Goal: Transaction & Acquisition: Purchase product/service

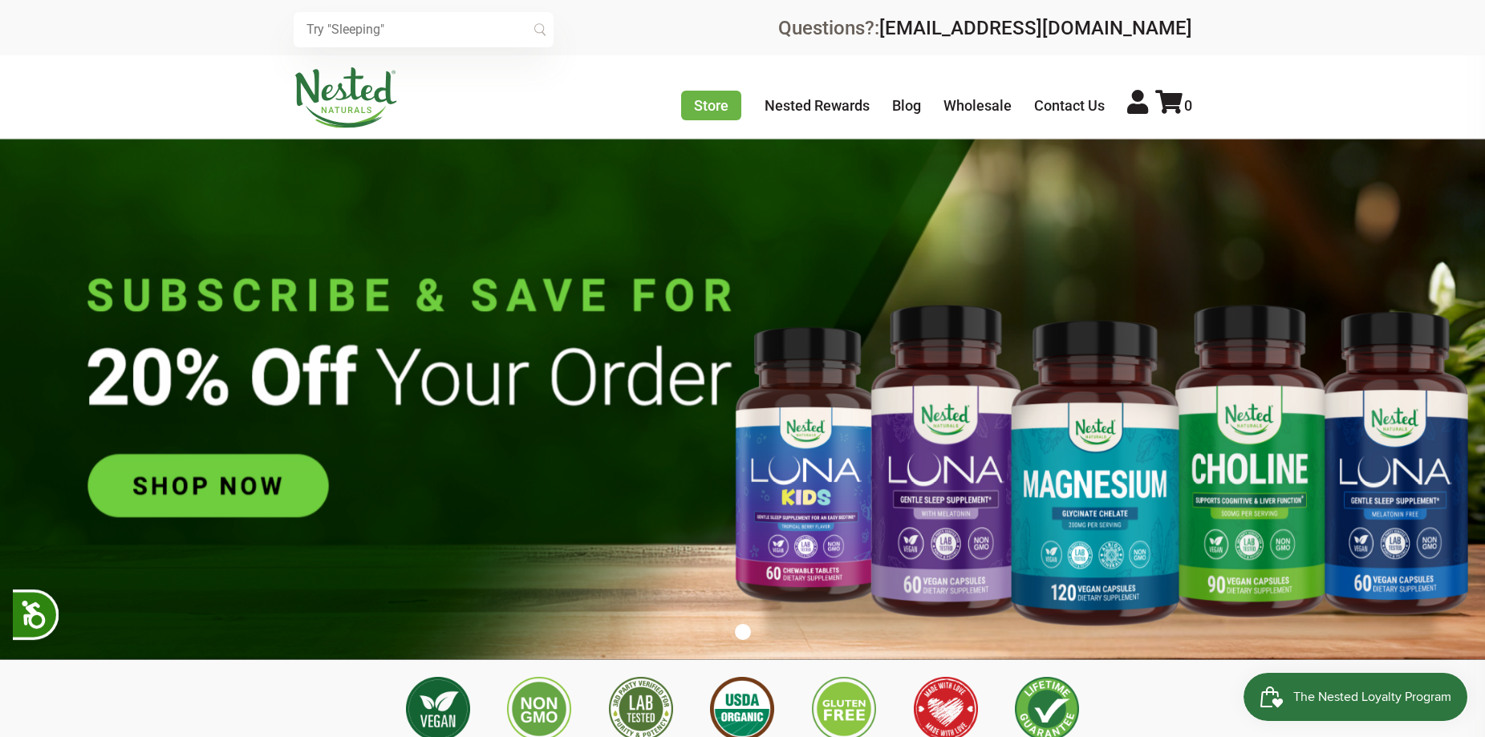
scroll to position [0, 564]
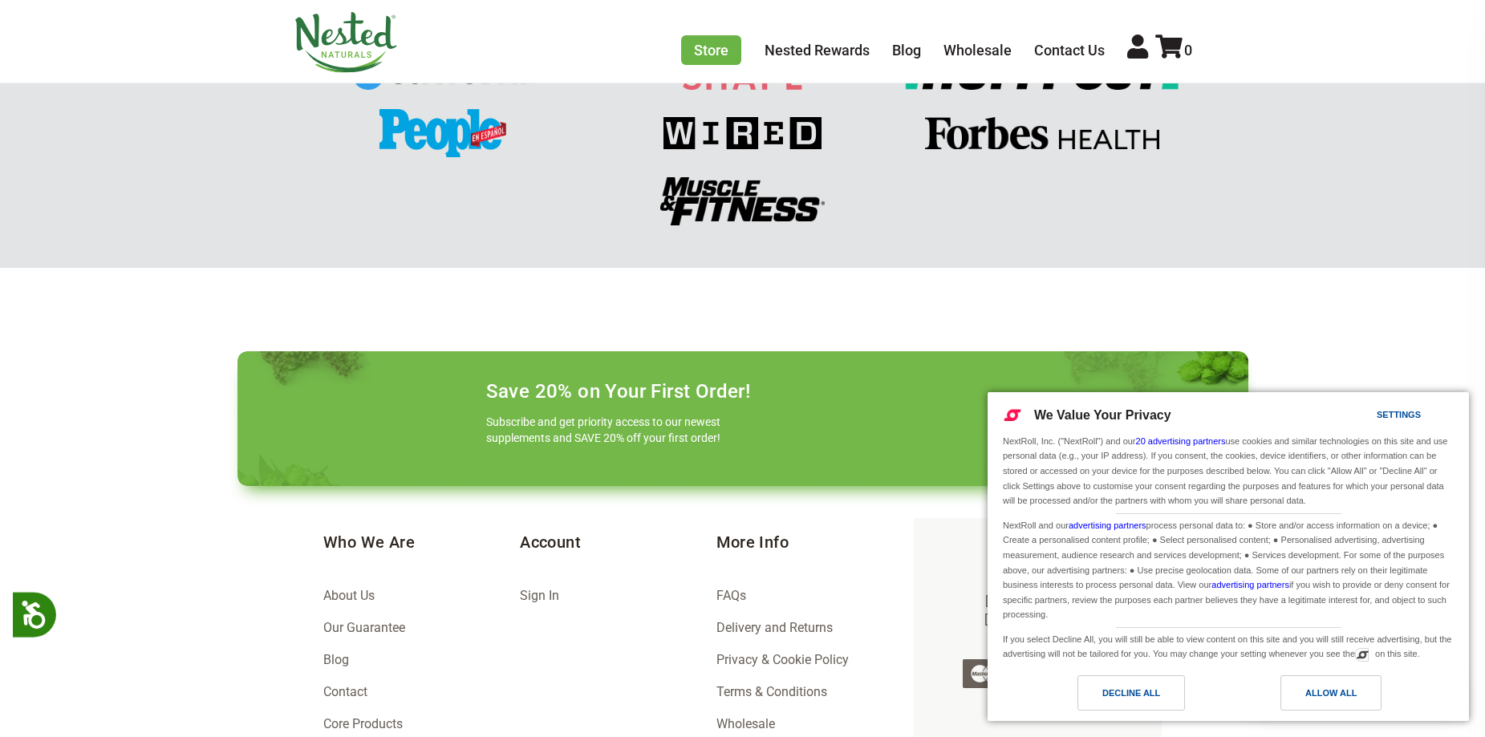
scroll to position [2261, 0]
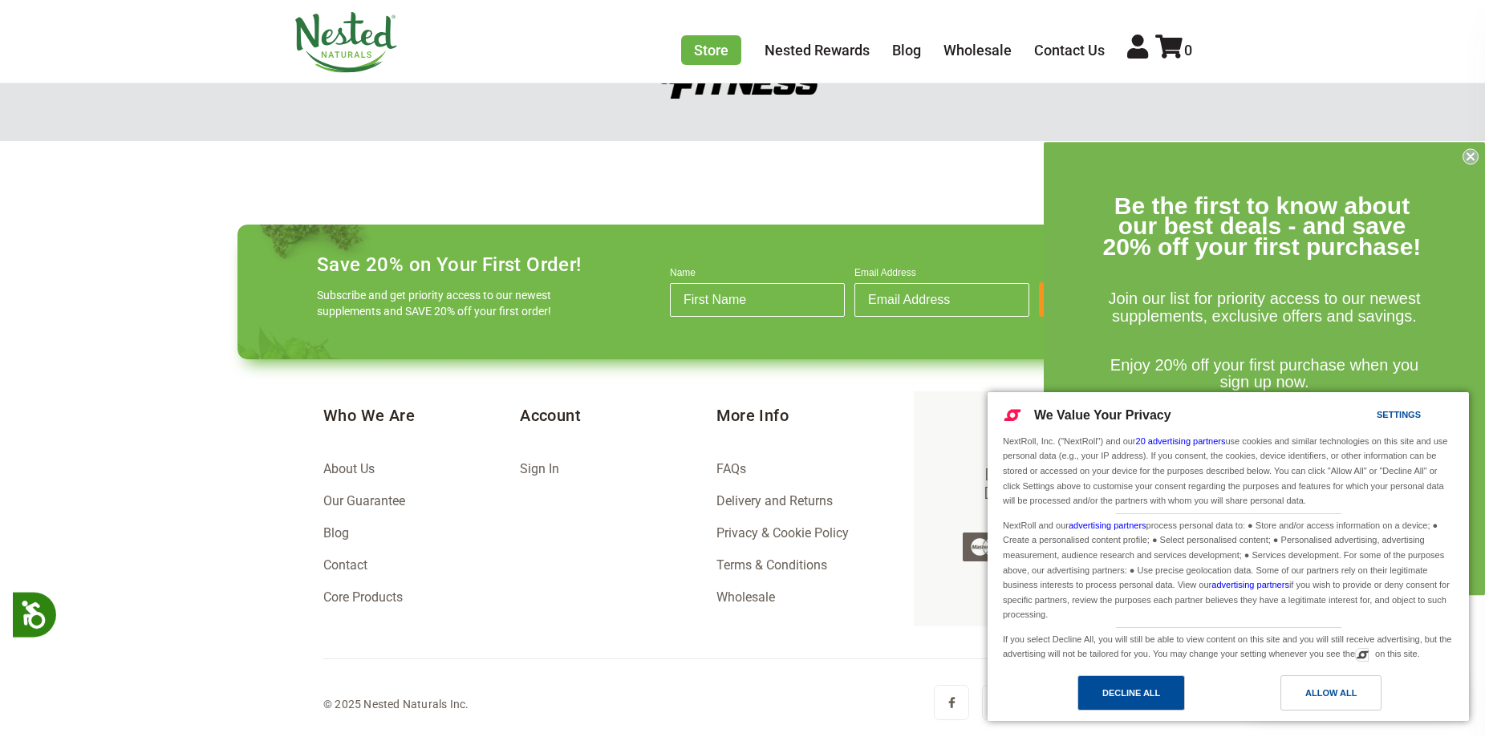
click at [1117, 689] on div "Decline All" at bounding box center [1131, 693] width 58 height 18
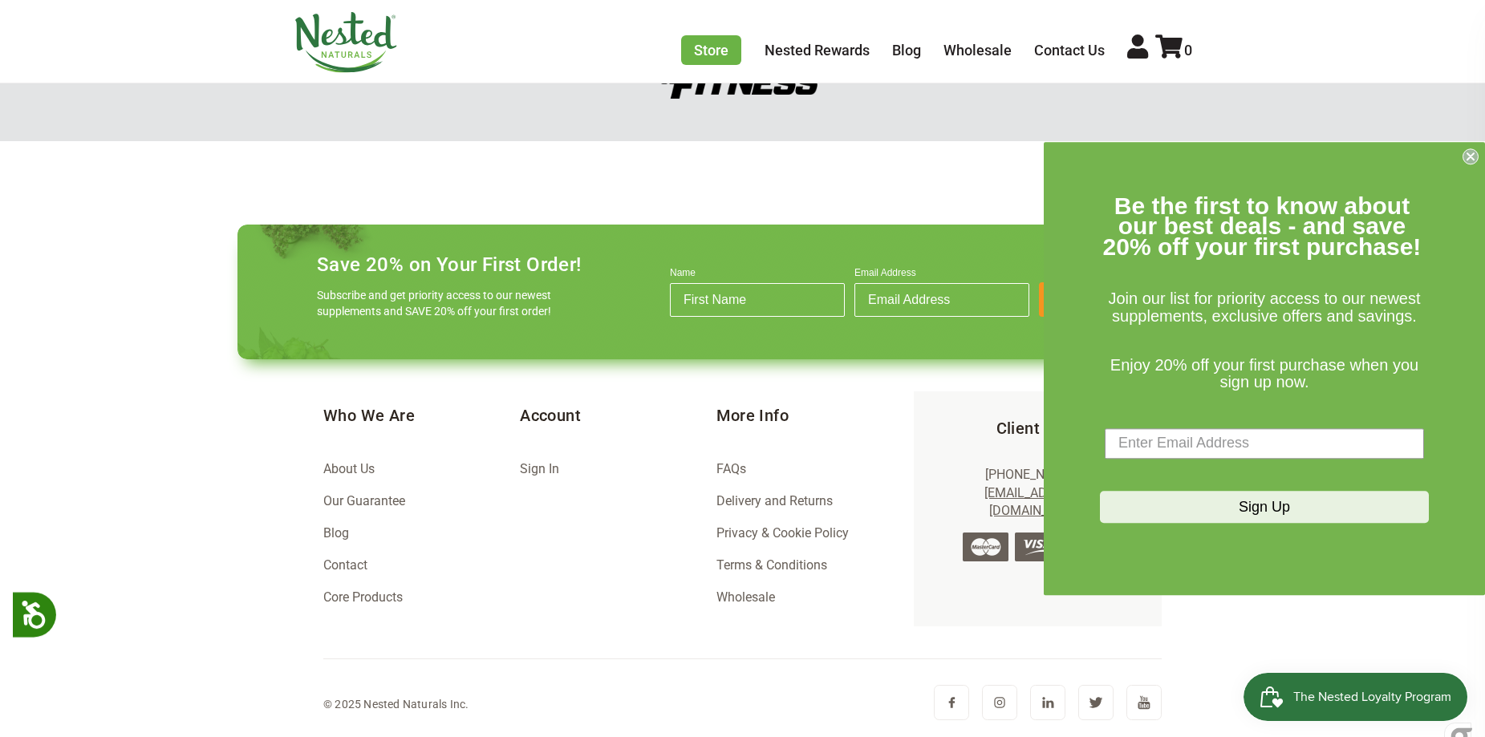
click at [1465, 156] on circle "Close dialog" at bounding box center [1470, 155] width 15 height 15
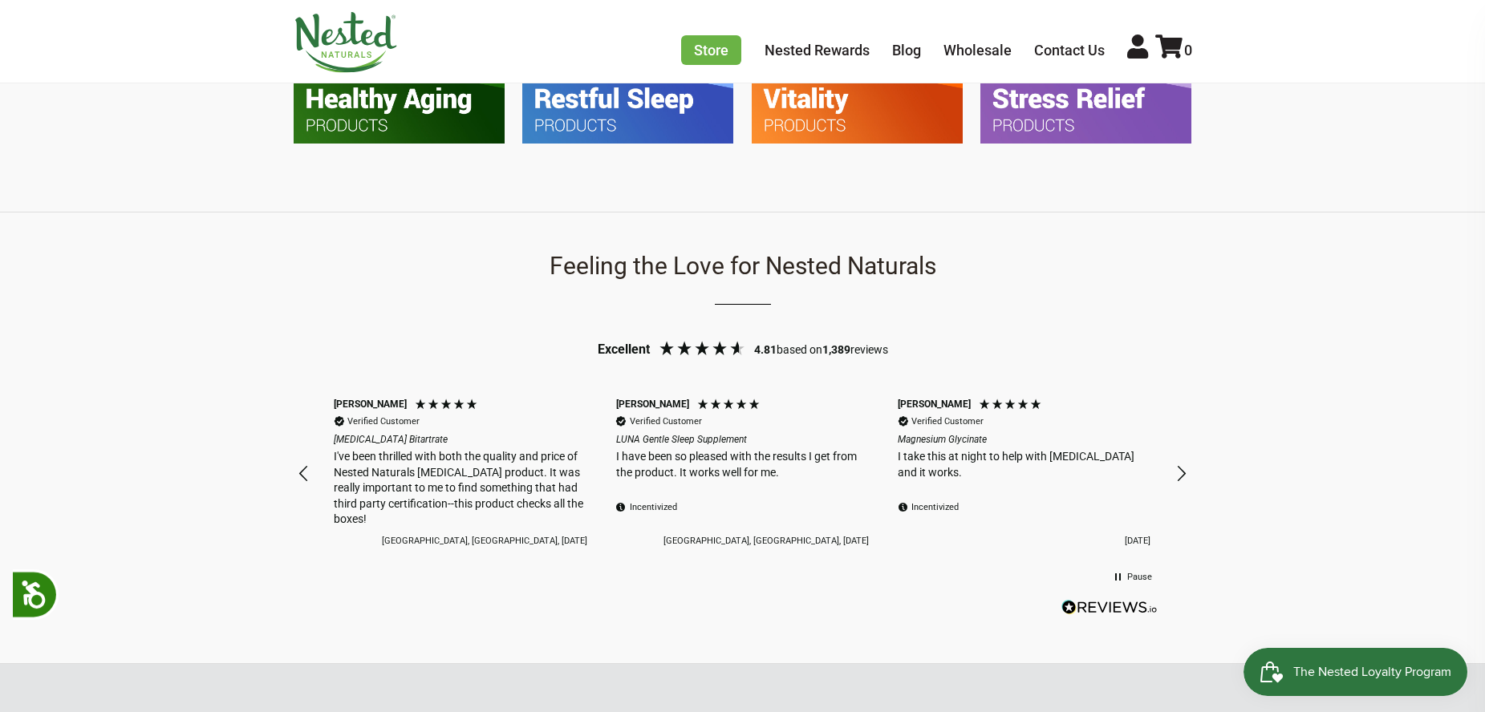
scroll to position [978, 0]
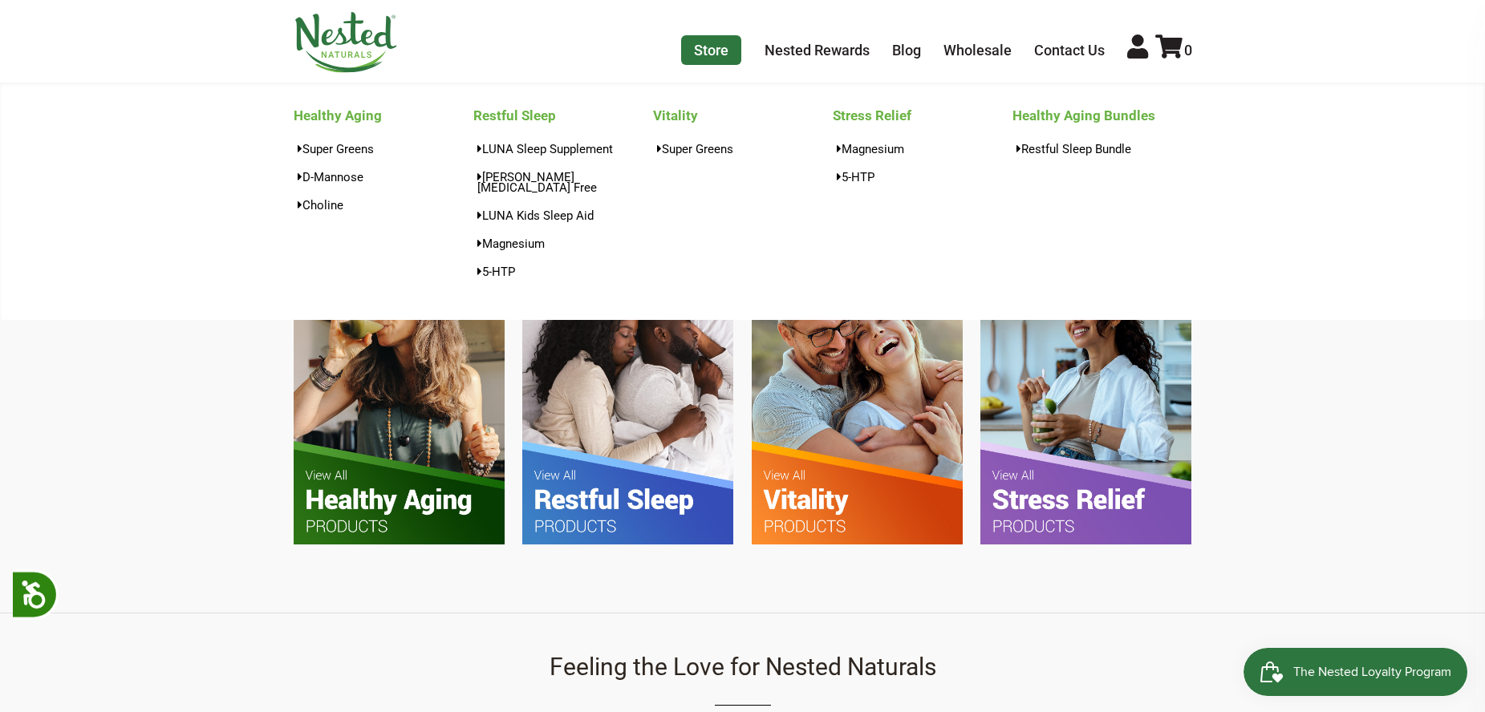
click at [720, 50] on link "Store" at bounding box center [711, 50] width 60 height 30
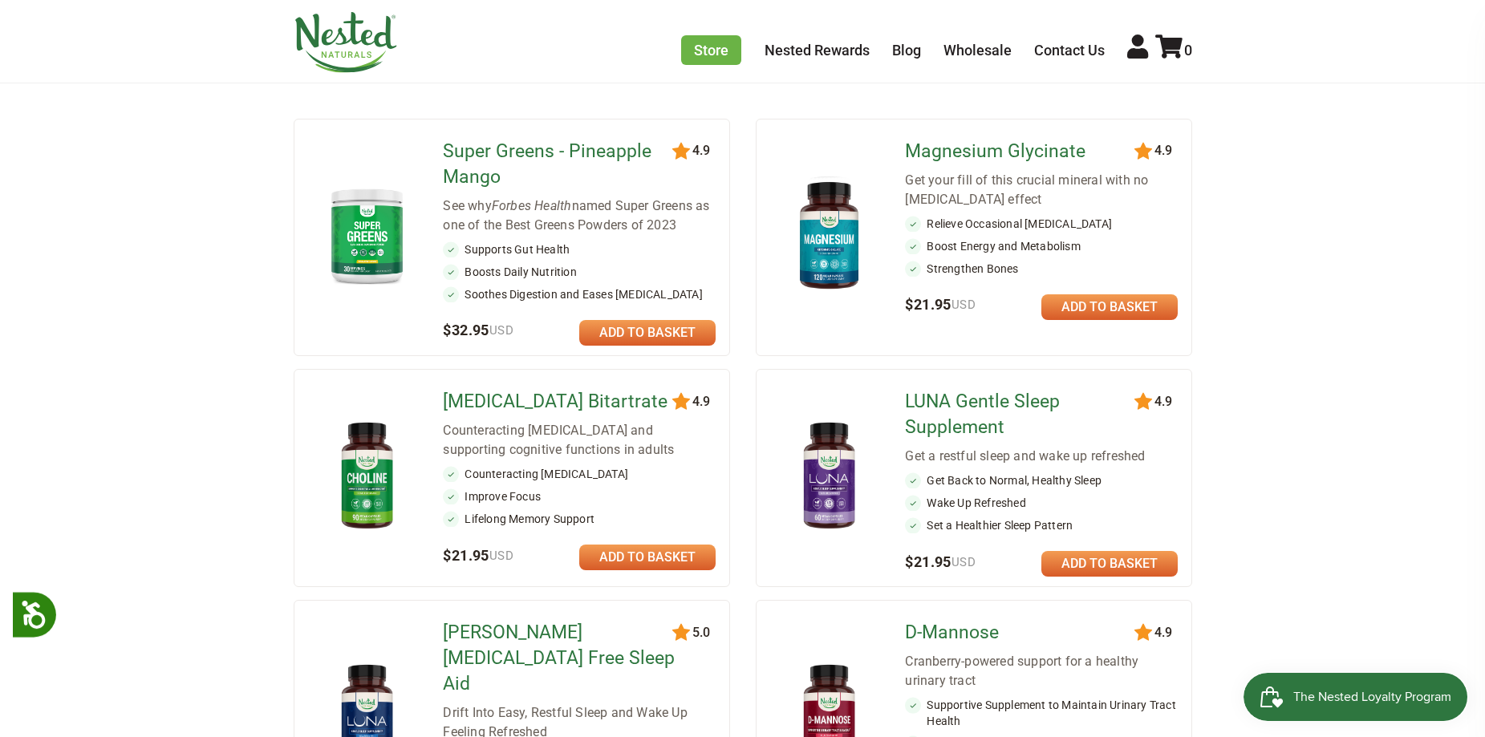
scroll to position [241, 0]
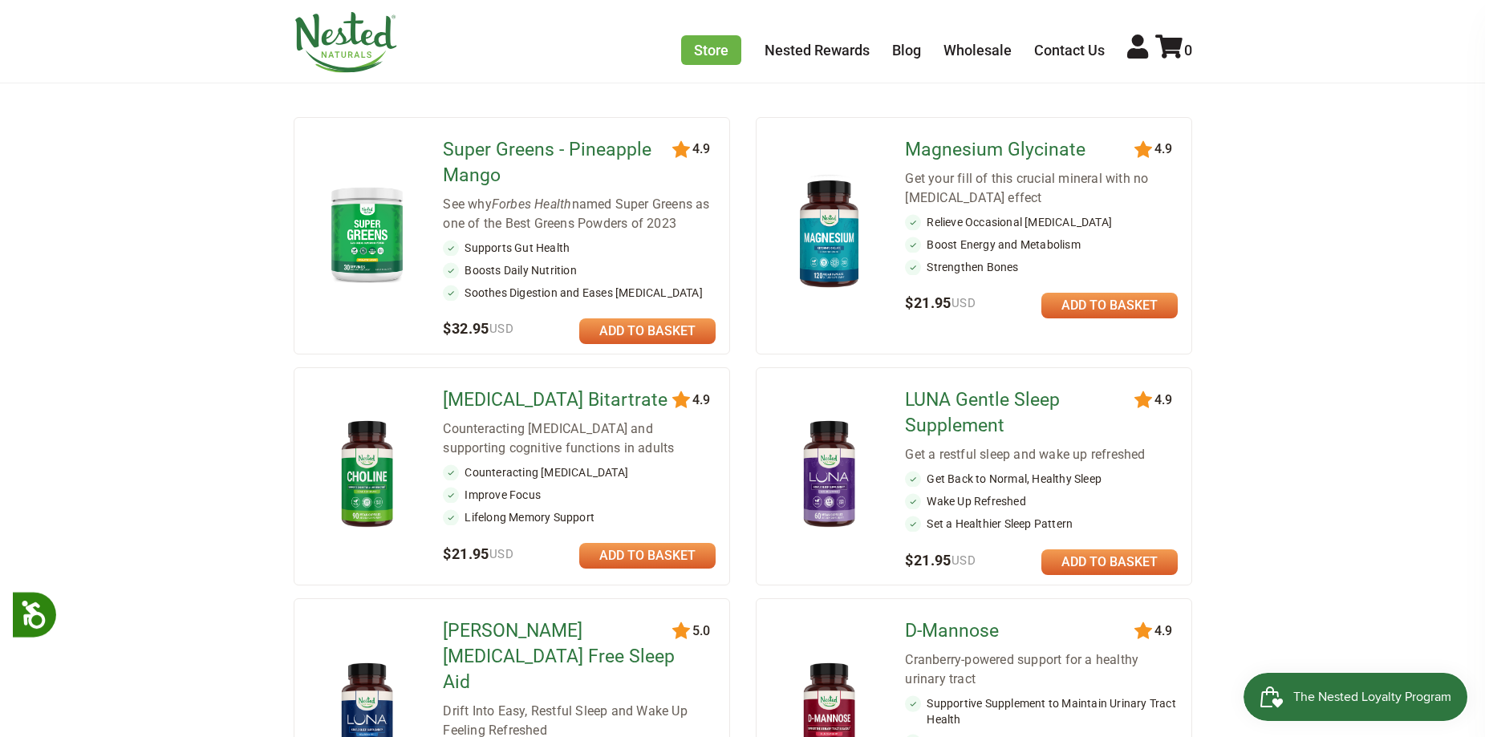
click at [391, 208] on img at bounding box center [367, 234] width 94 height 108
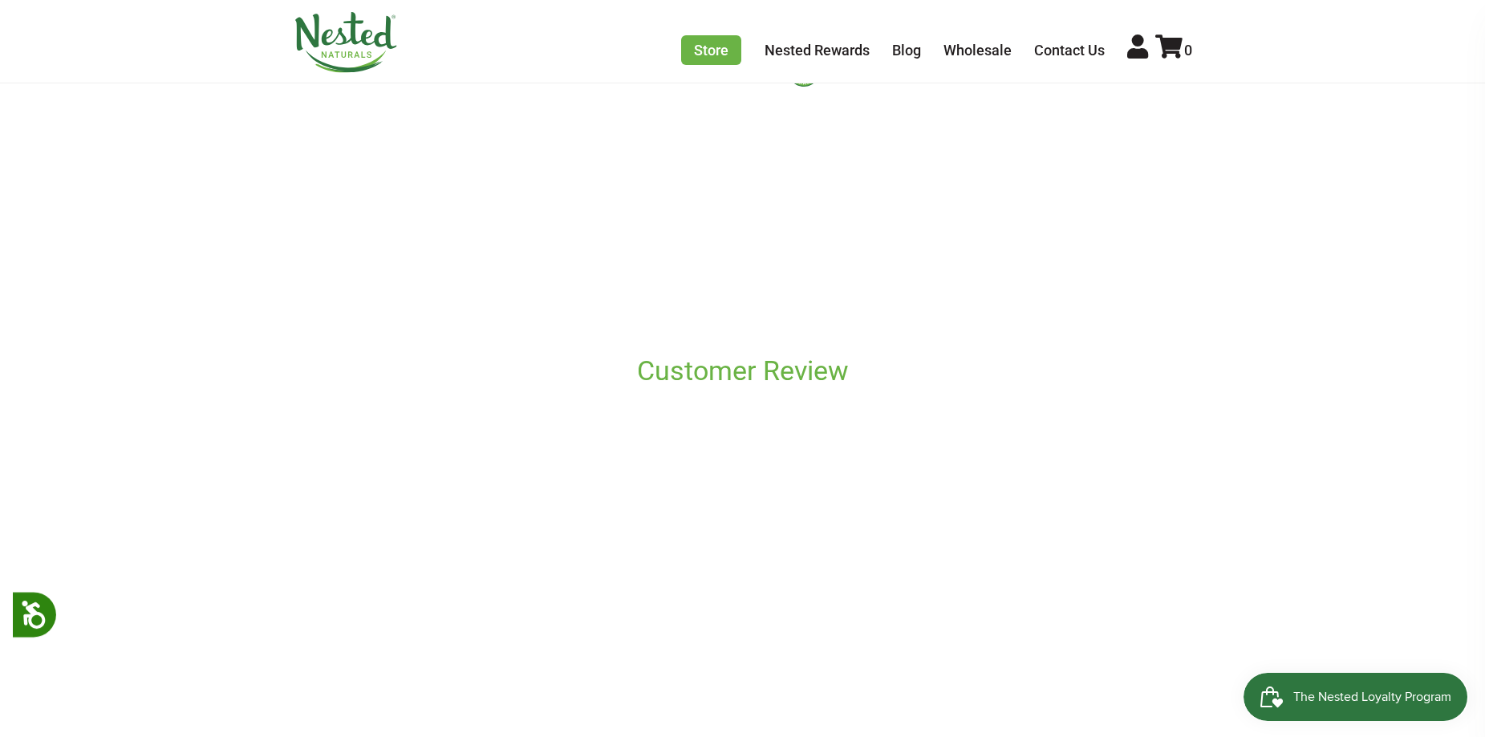
scroll to position [882, 0]
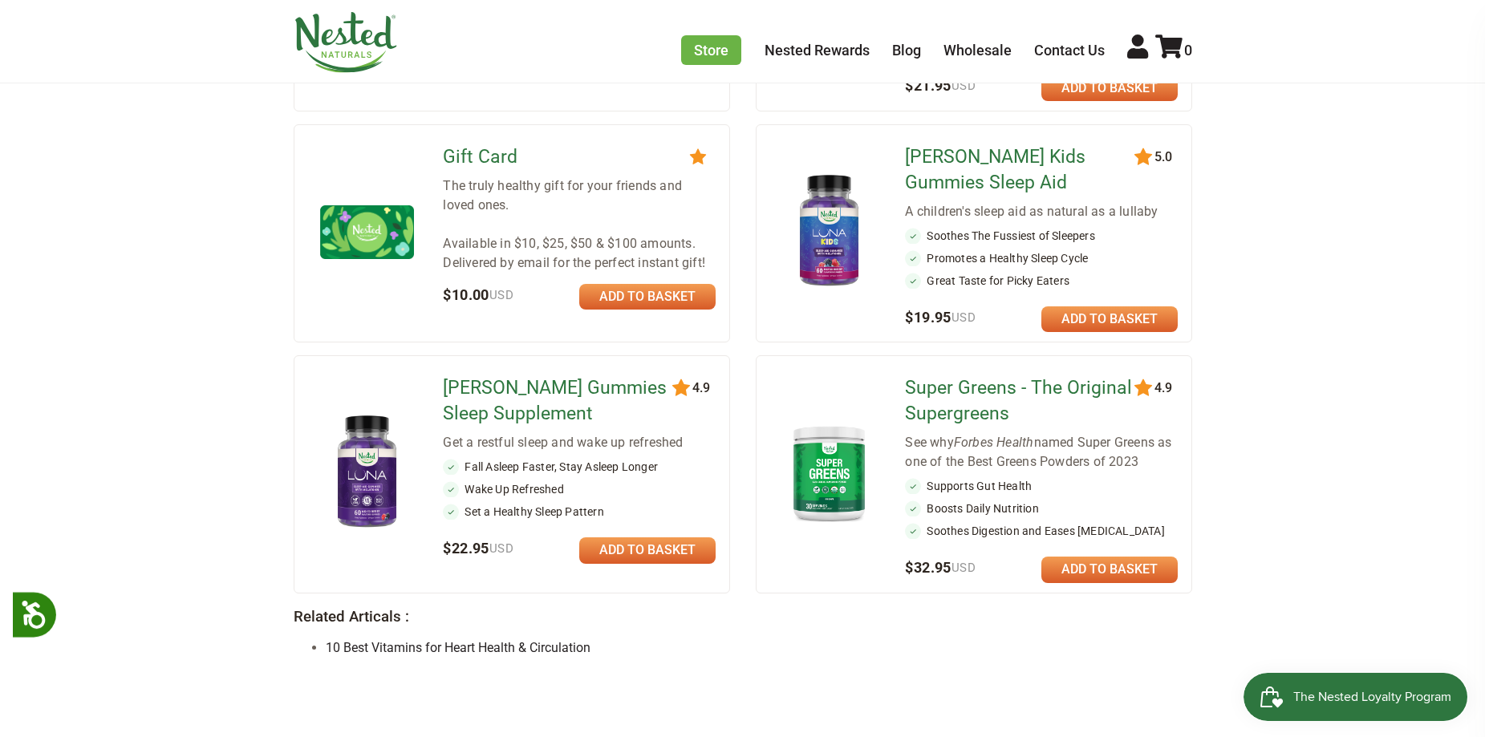
scroll to position [1364, 0]
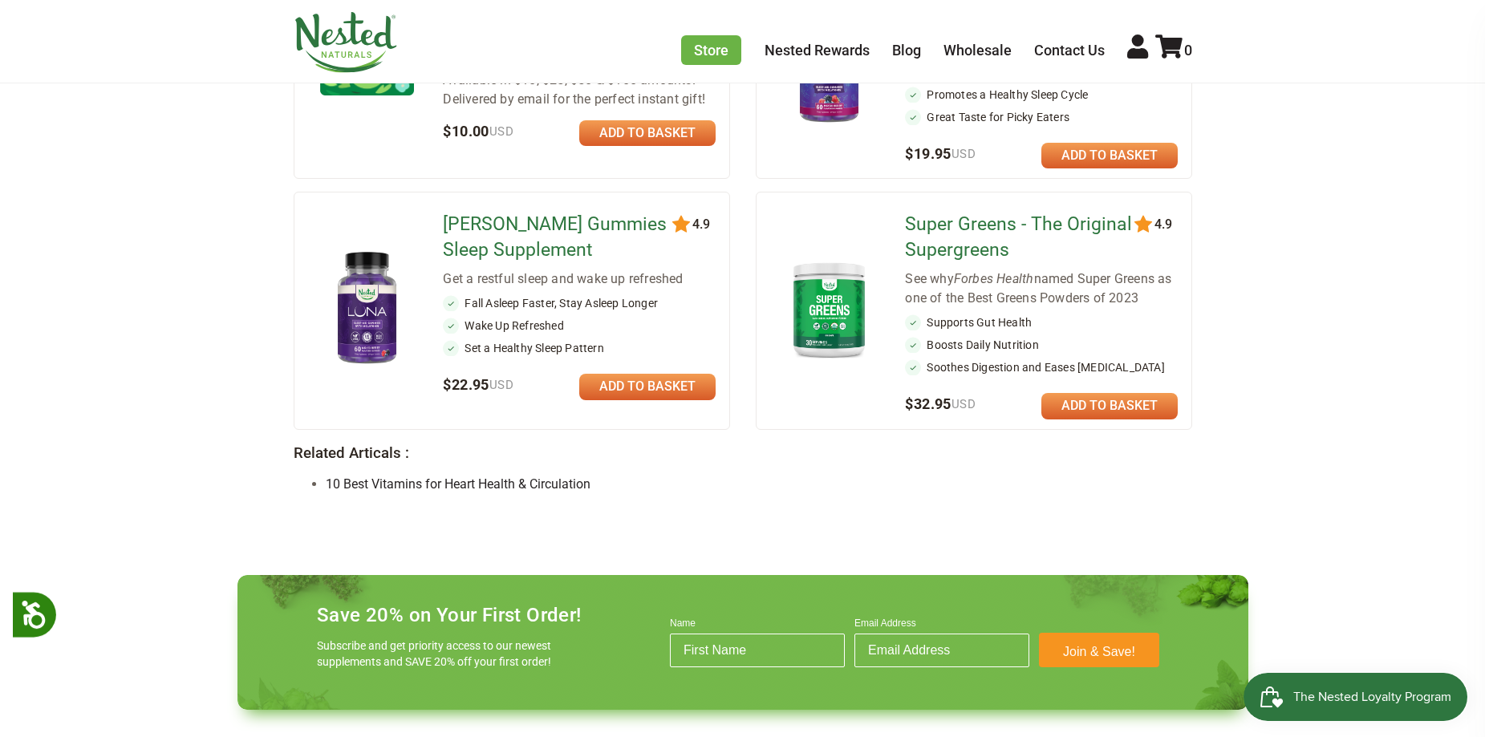
click at [813, 255] on img at bounding box center [829, 309] width 94 height 108
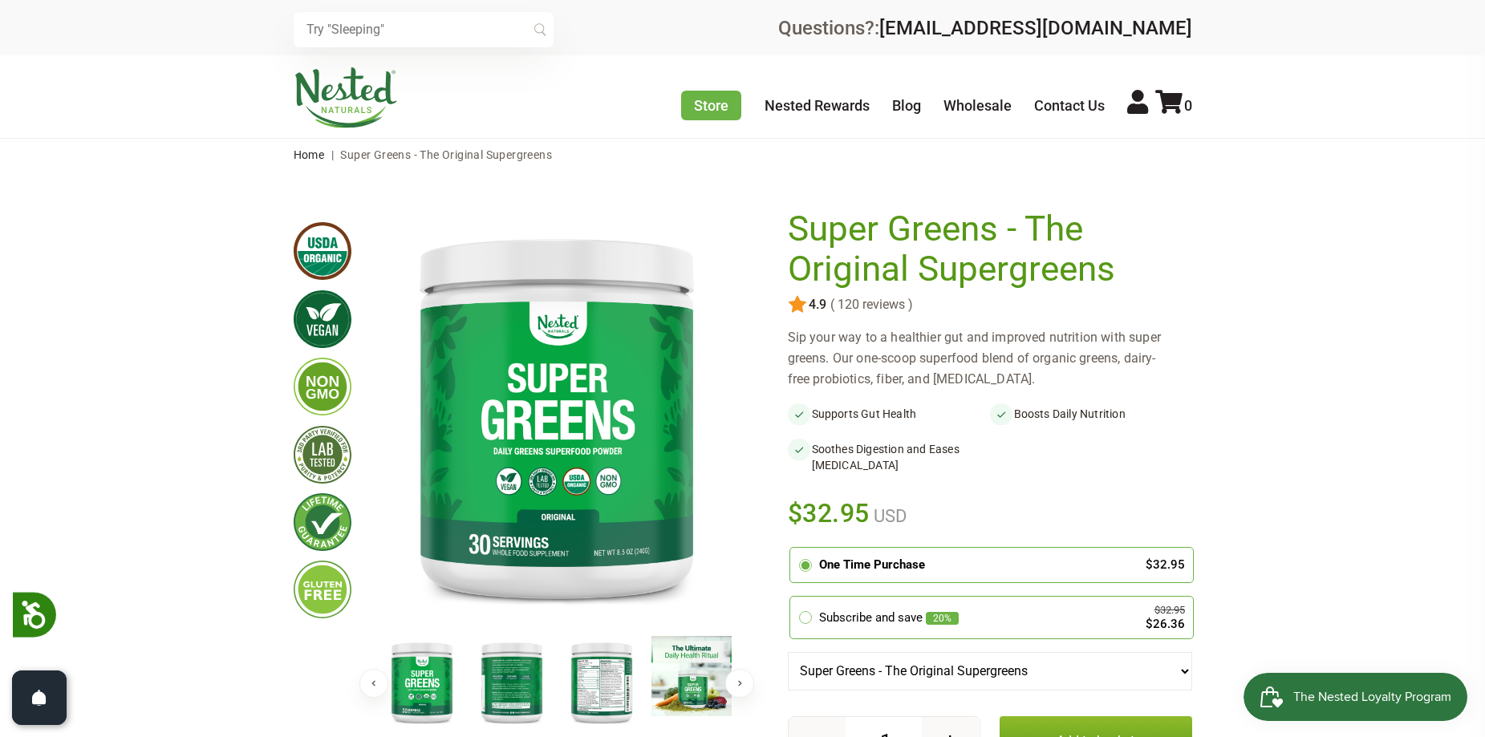
click at [586, 673] on img at bounding box center [601, 682] width 80 height 92
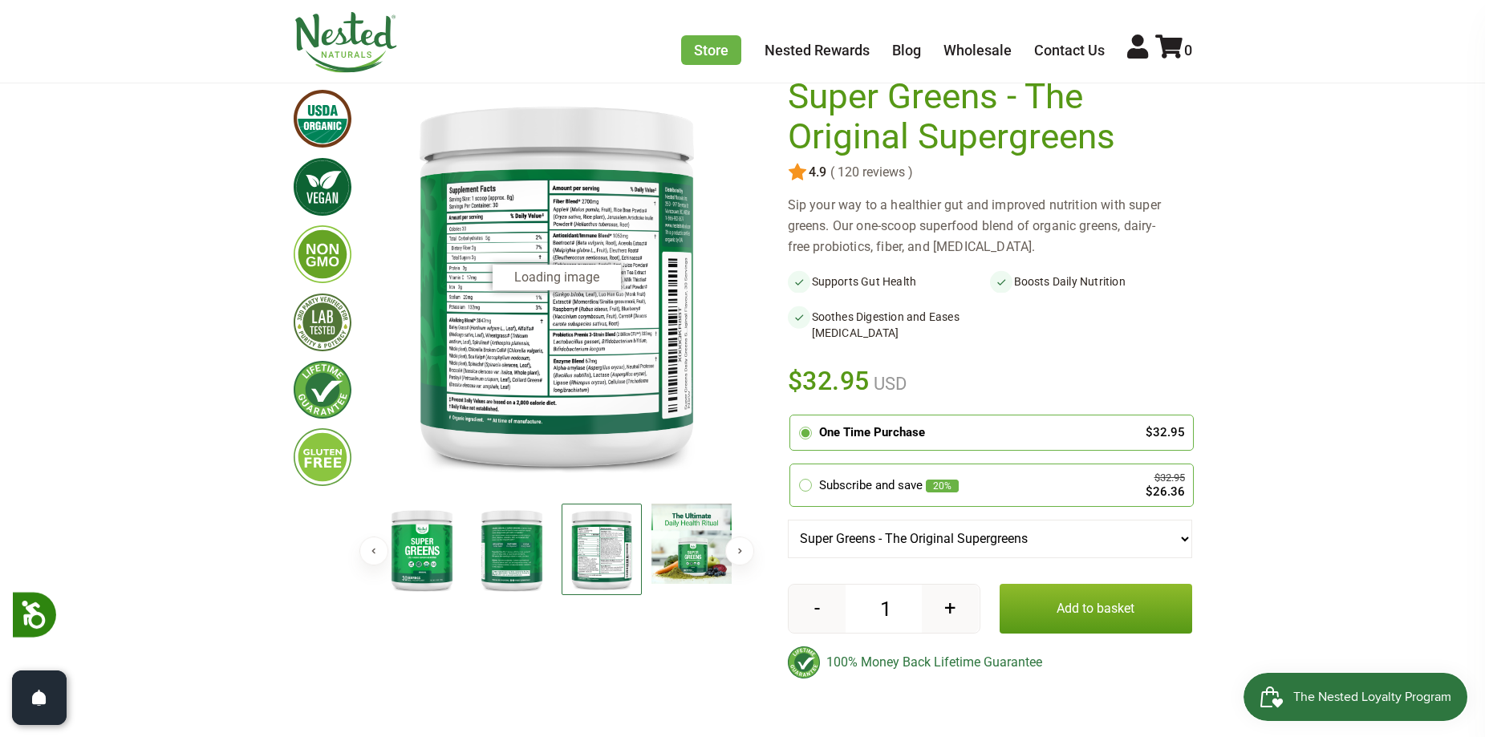
scroll to position [160, 0]
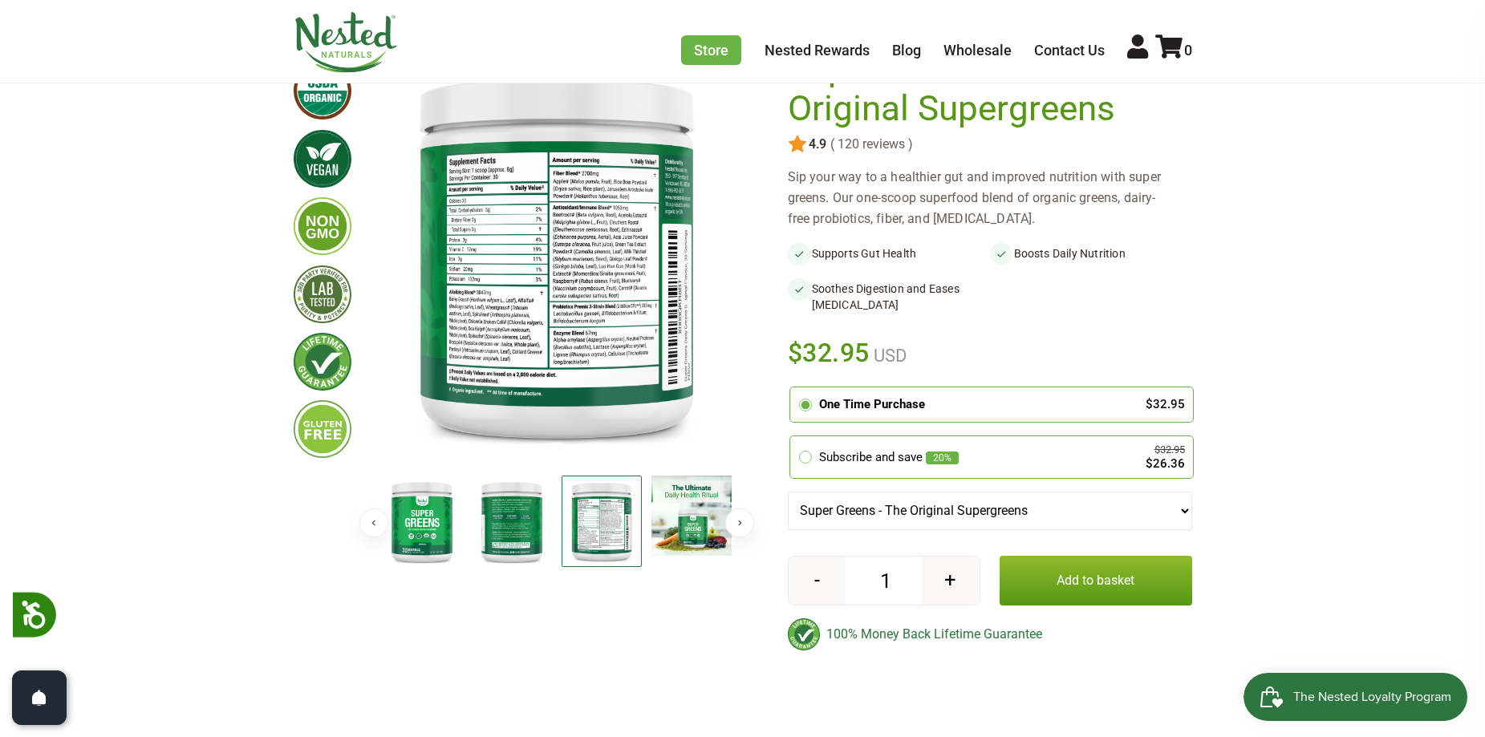
click at [498, 372] on img at bounding box center [556, 255] width 359 height 413
click at [515, 349] on img at bounding box center [556, 255] width 359 height 413
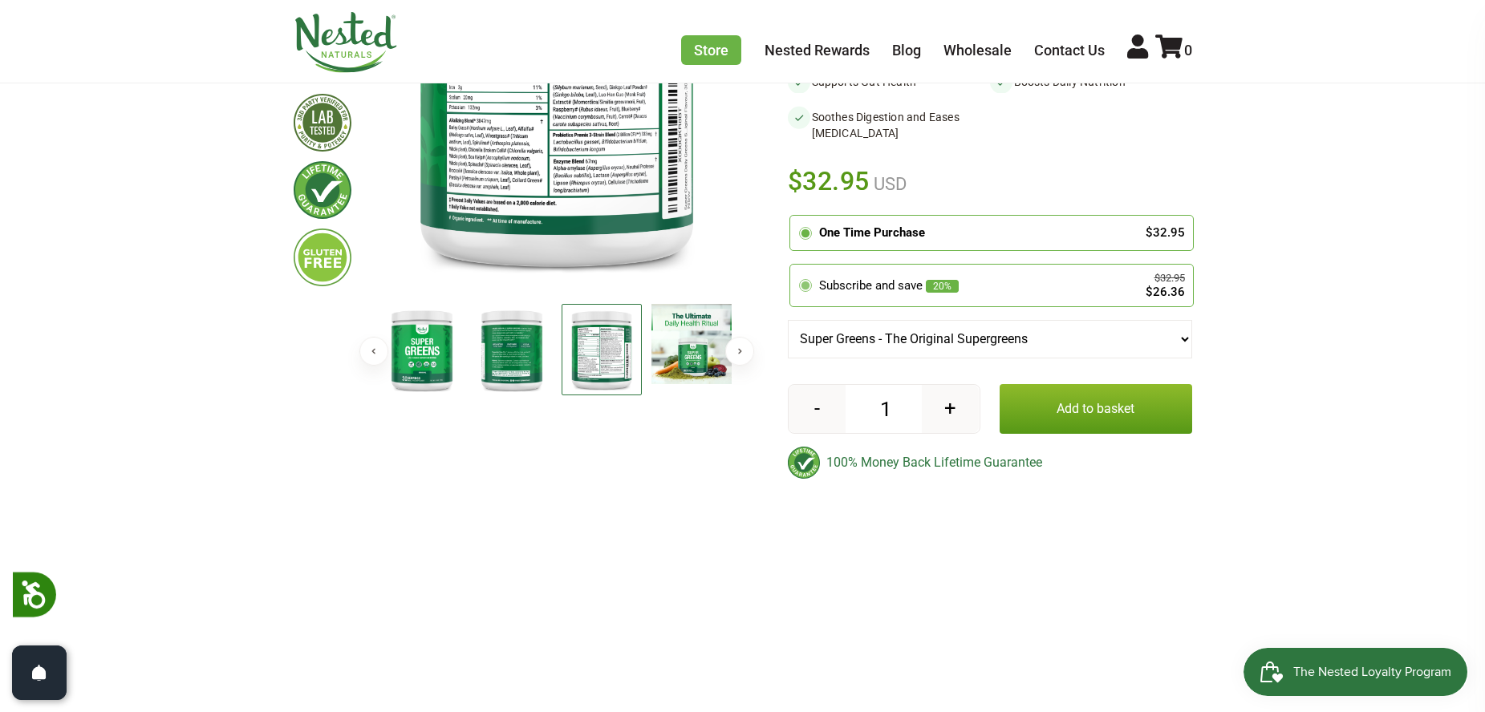
scroll to position [241, 0]
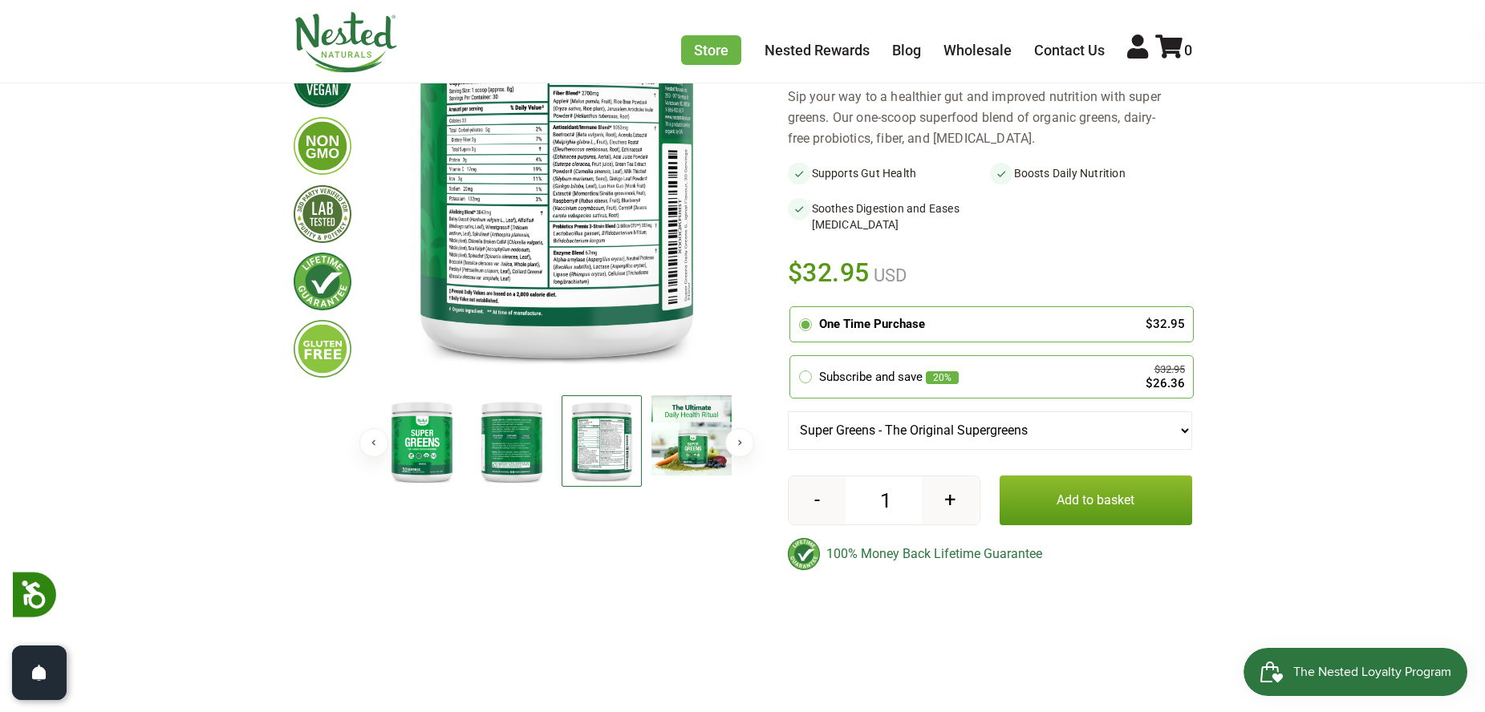
click at [1086, 507] on button "Add to basket" at bounding box center [1095, 501] width 193 height 50
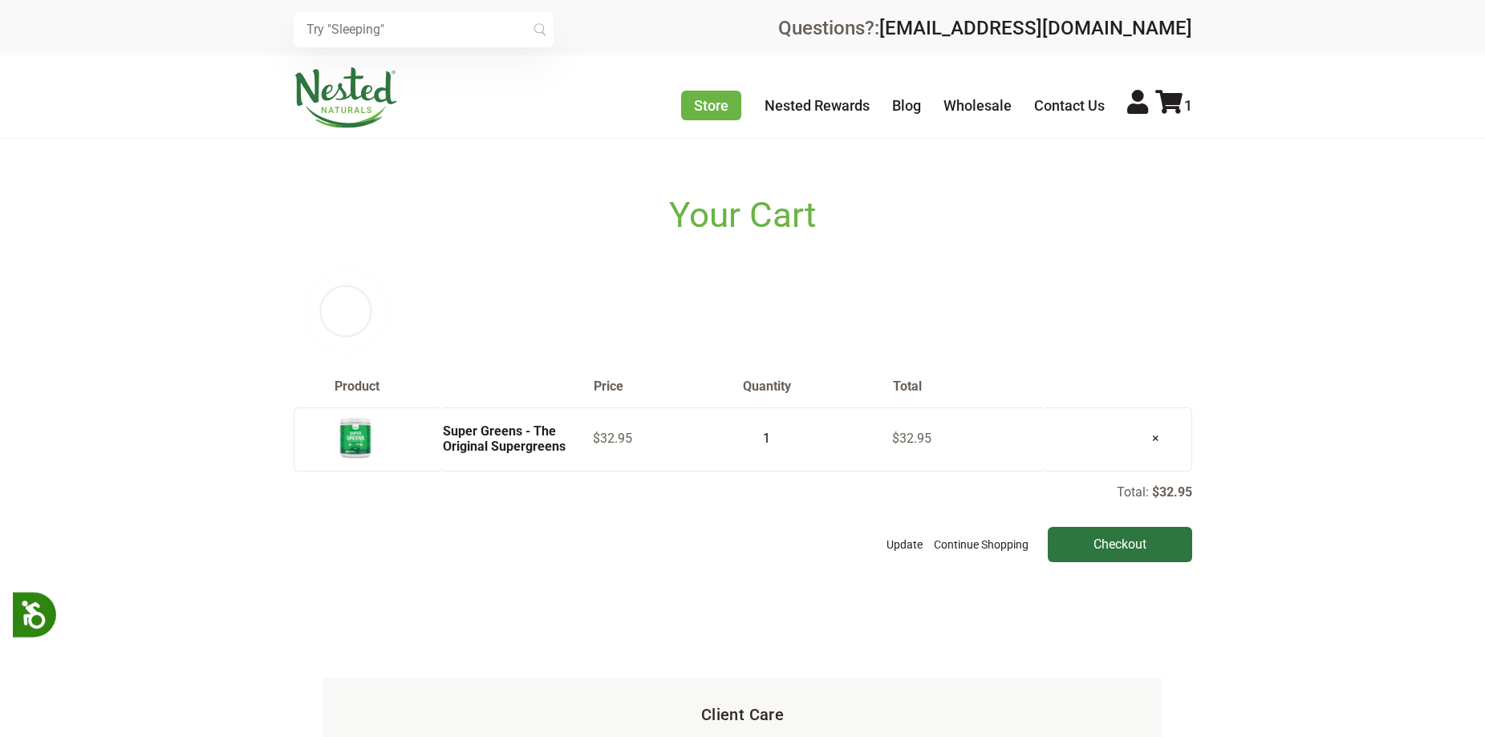
click at [1123, 547] on input "Checkout" at bounding box center [1120, 544] width 144 height 35
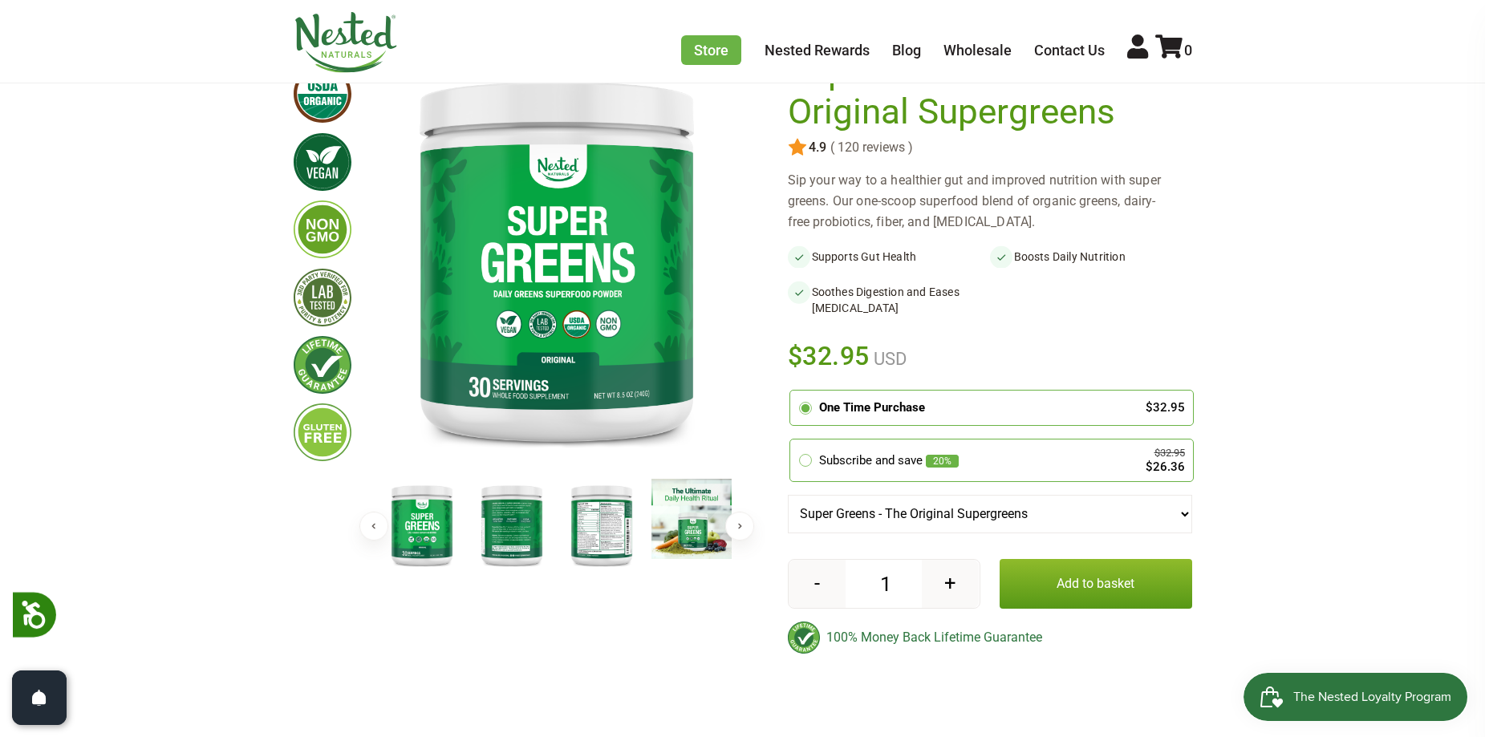
scroll to position [80, 0]
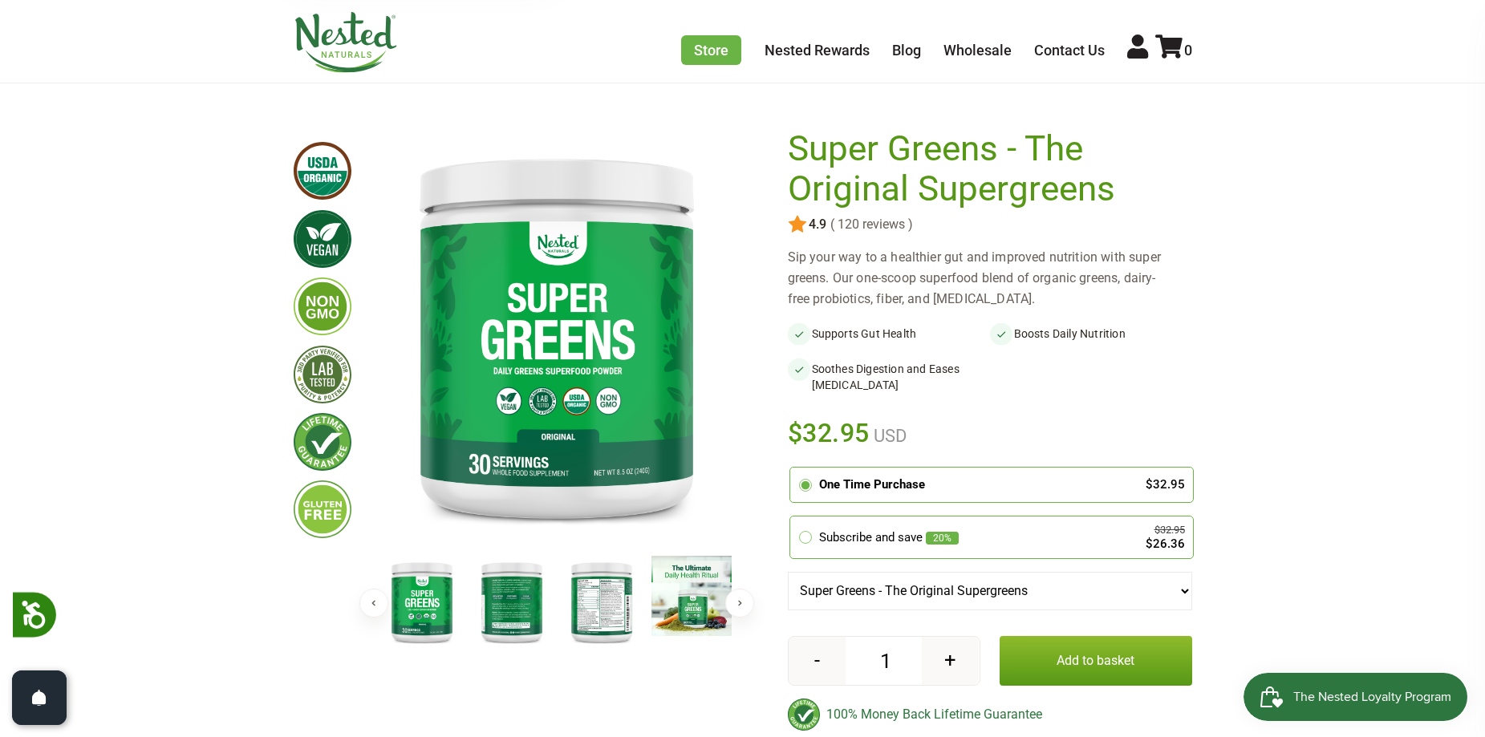
click at [506, 586] on img at bounding box center [512, 602] width 80 height 92
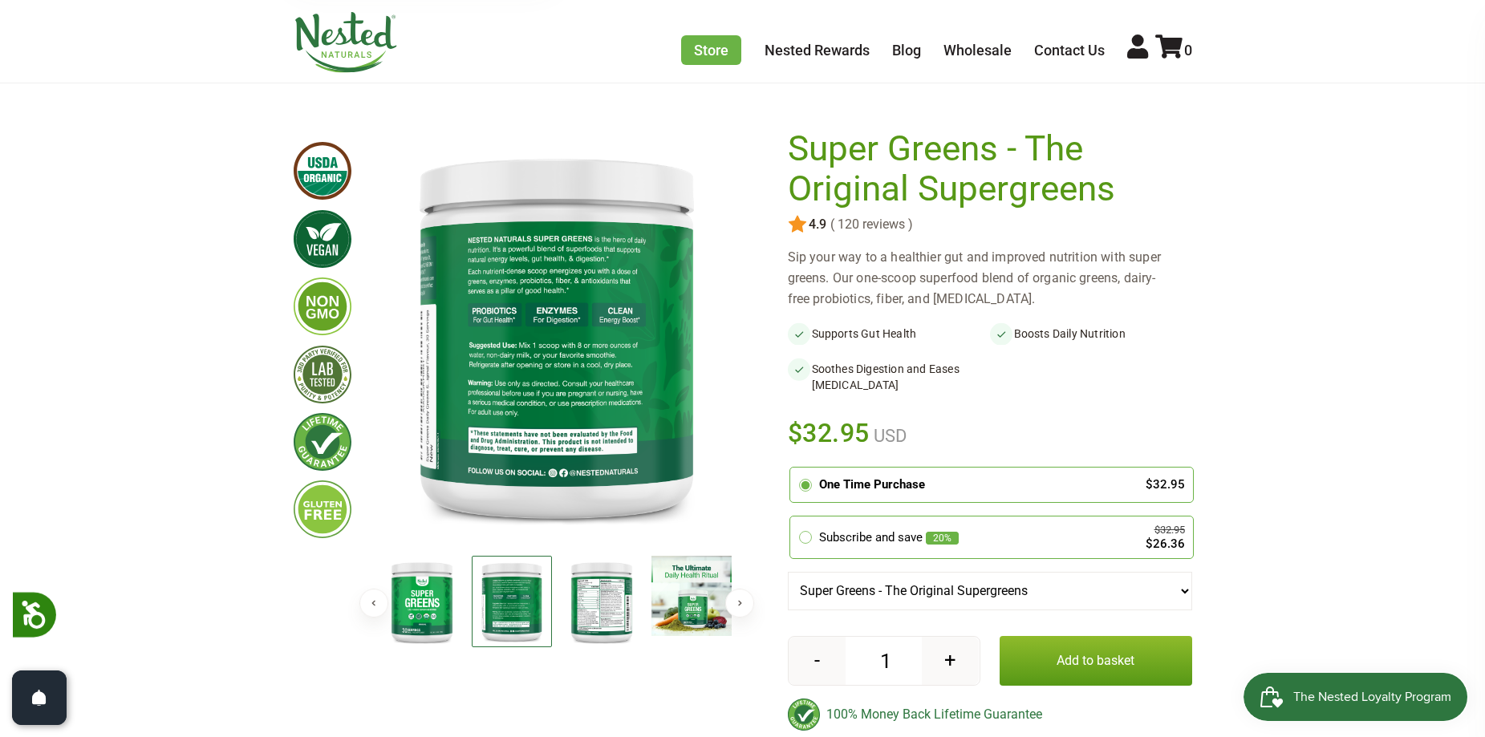
click at [613, 589] on img at bounding box center [601, 602] width 80 height 92
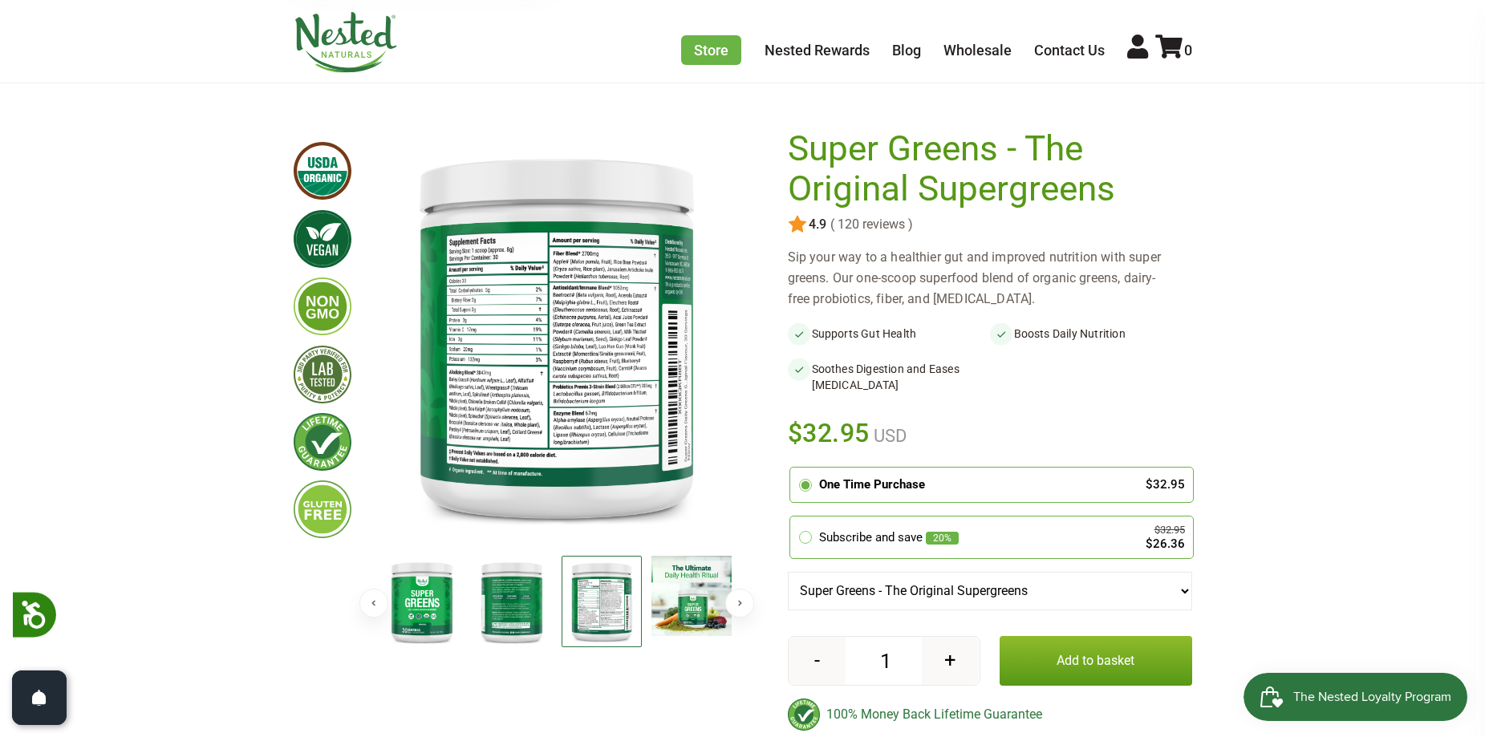
click at [494, 423] on img at bounding box center [556, 335] width 359 height 413
click at [537, 403] on img at bounding box center [556, 335] width 359 height 413
click at [586, 598] on img at bounding box center [601, 602] width 80 height 92
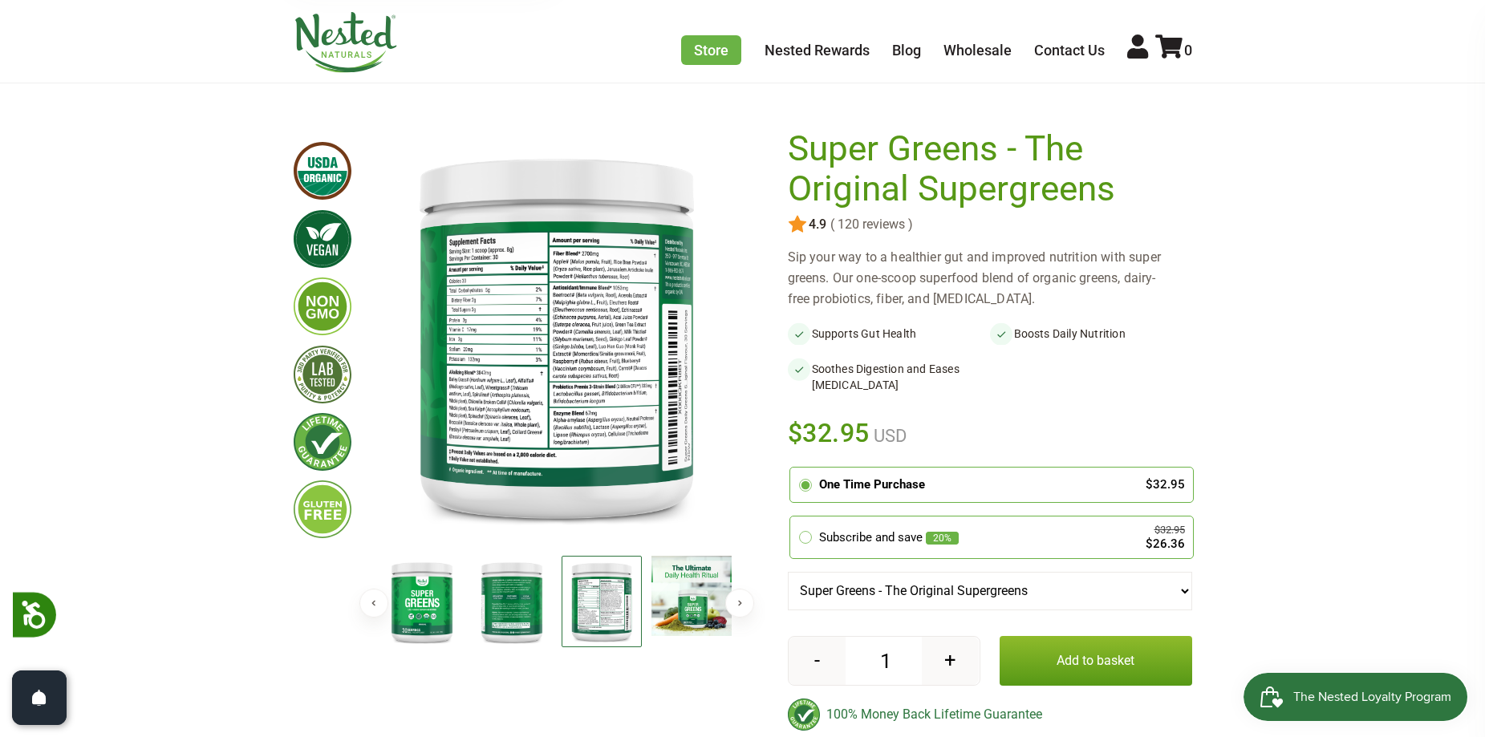
click at [586, 598] on img at bounding box center [601, 602] width 80 height 92
click at [739, 594] on button "Next" at bounding box center [739, 603] width 29 height 29
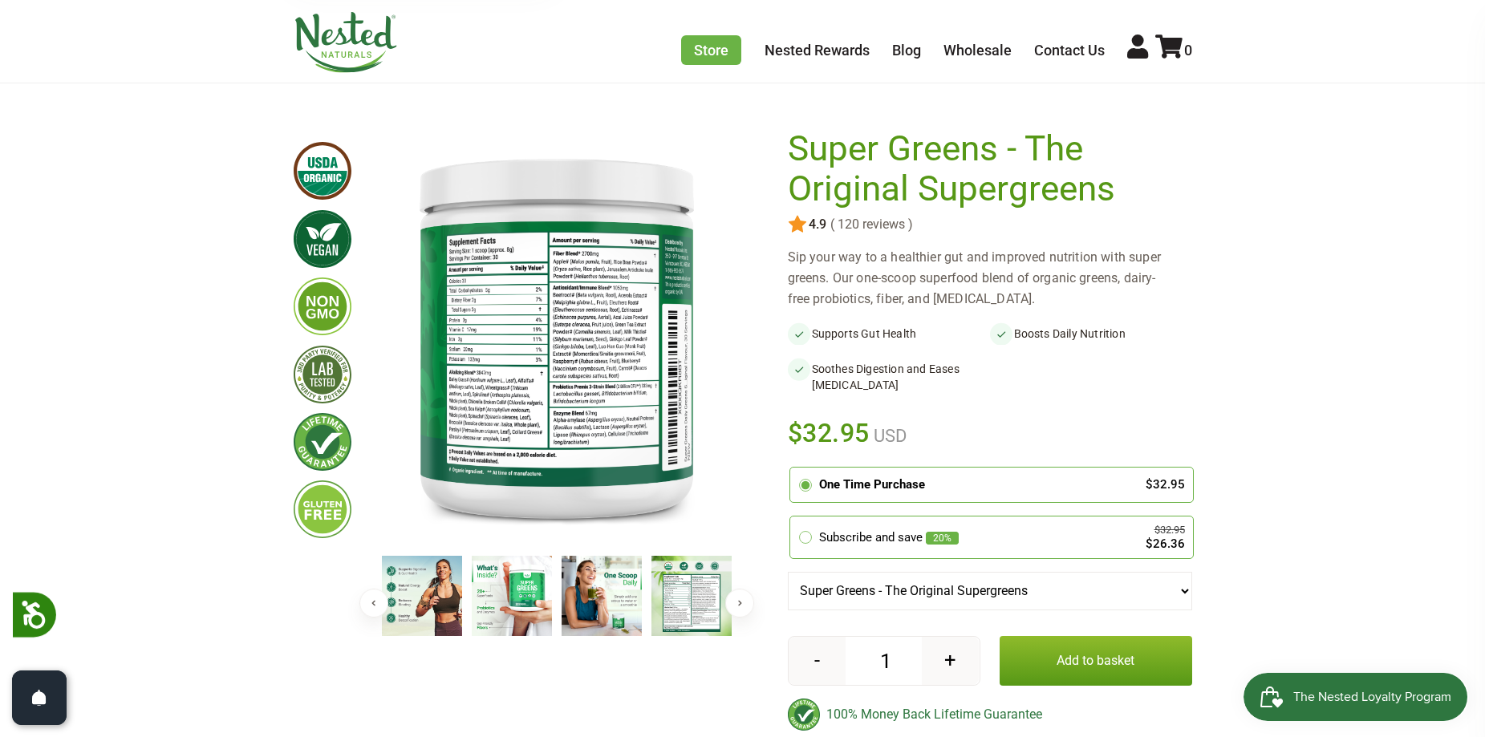
click at [739, 594] on button "Next" at bounding box center [739, 603] width 29 height 29
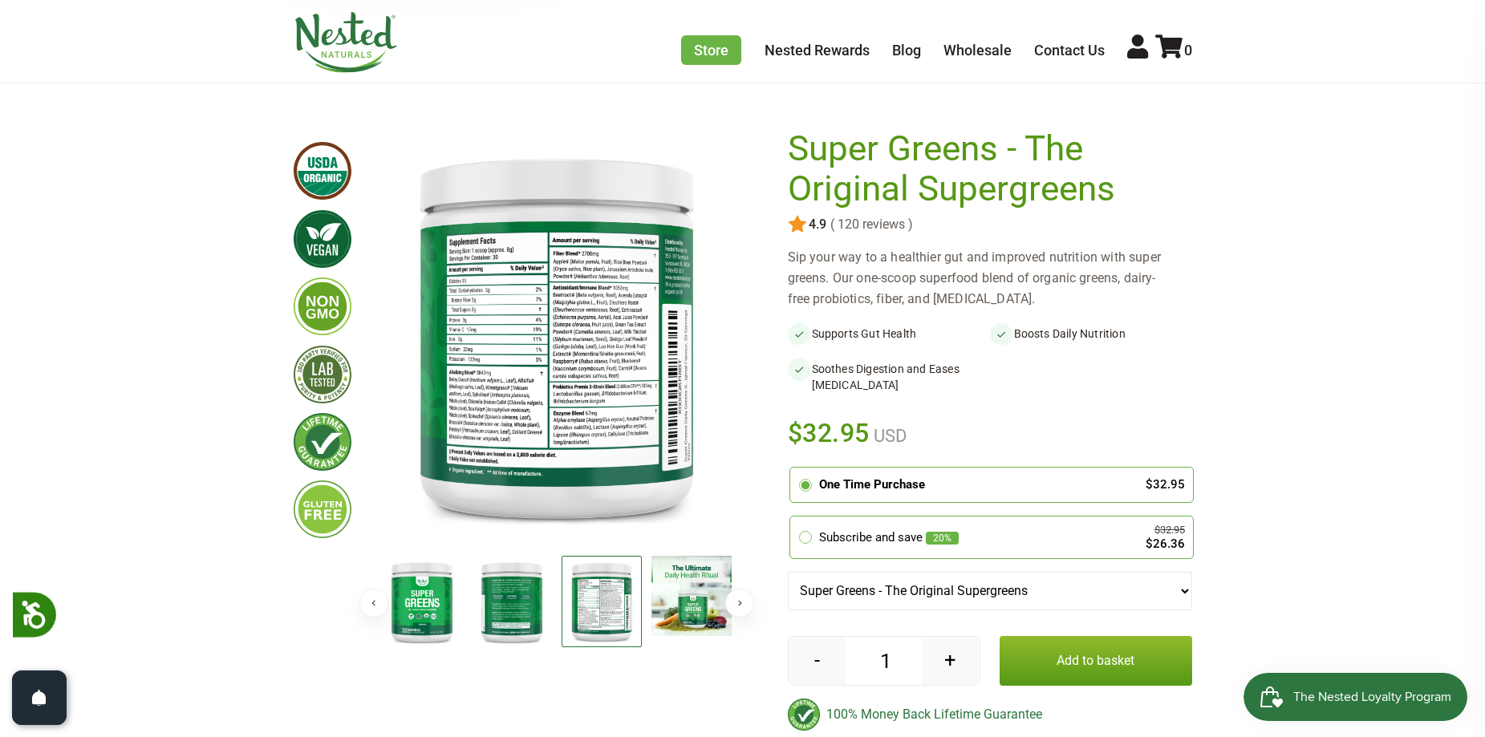
click at [371, 602] on button "Previous" at bounding box center [373, 603] width 29 height 29
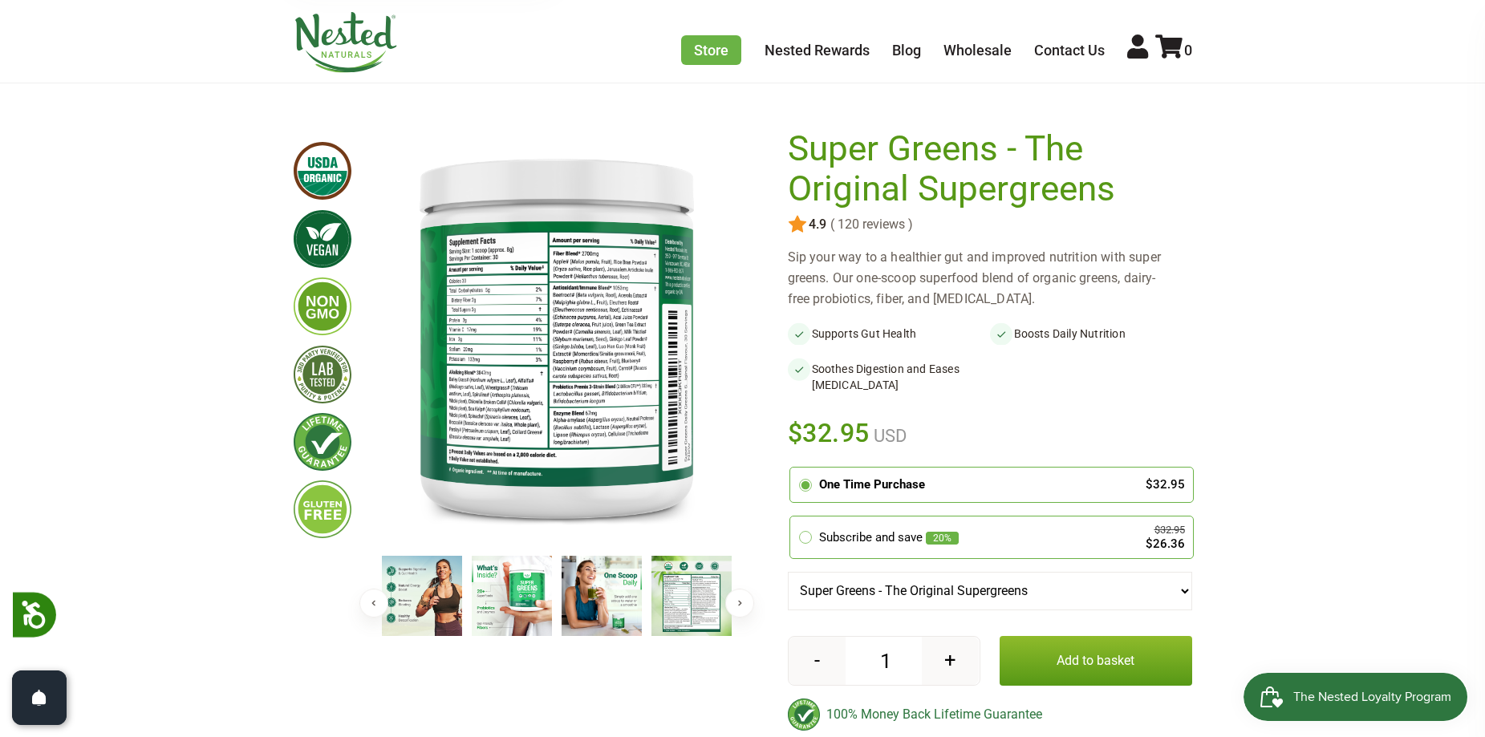
click at [699, 600] on img at bounding box center [691, 596] width 80 height 80
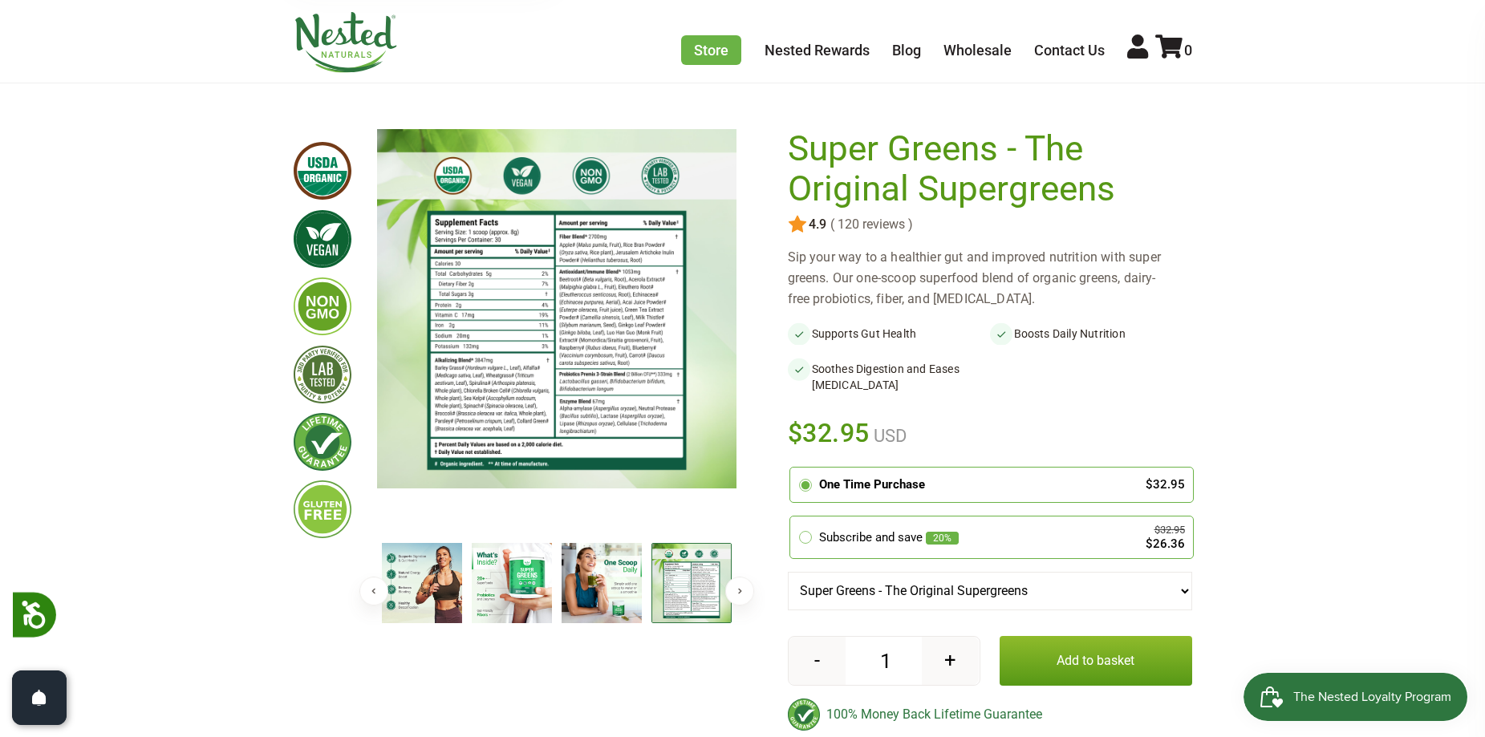
click at [740, 582] on button "Next" at bounding box center [739, 591] width 29 height 29
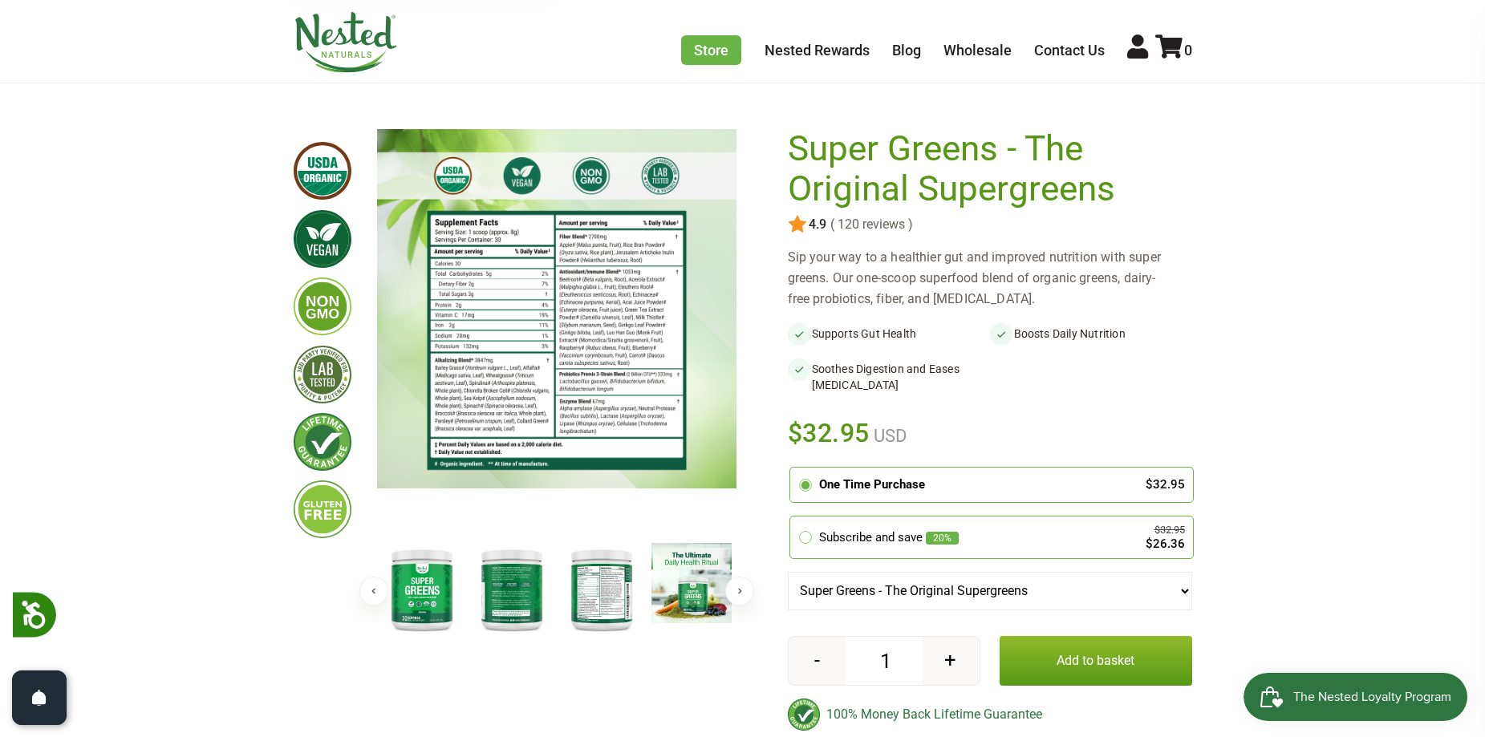
click at [509, 585] on img at bounding box center [512, 589] width 80 height 92
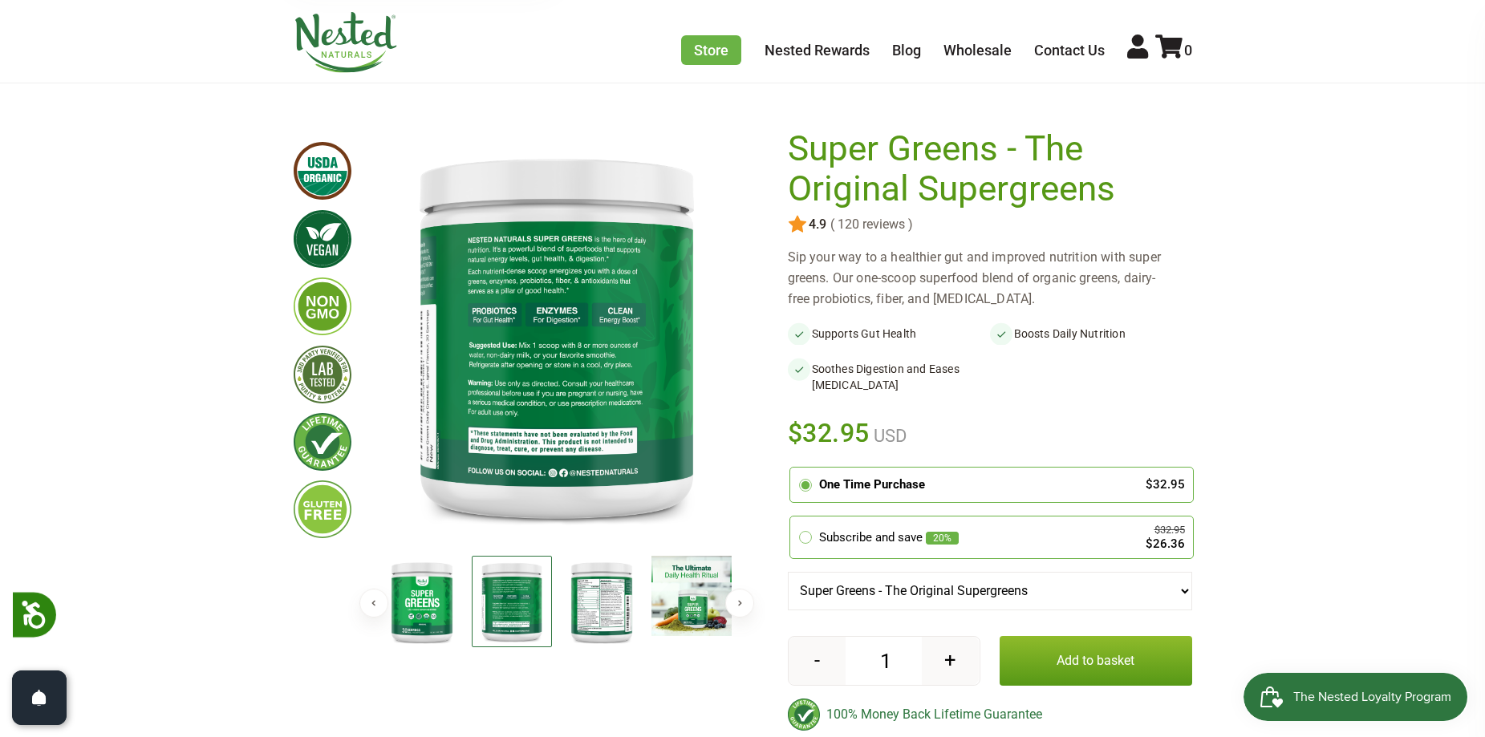
click at [448, 592] on img at bounding box center [422, 602] width 80 height 92
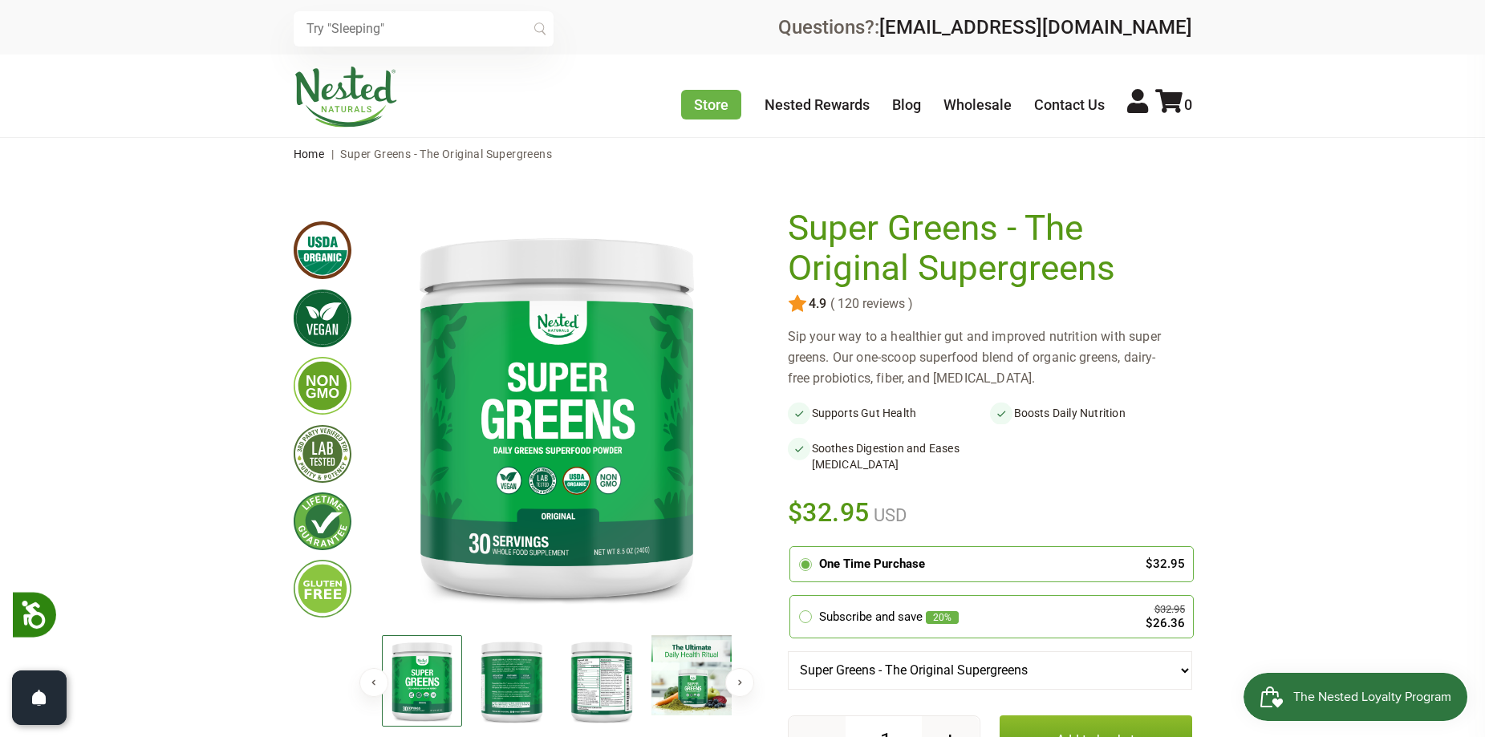
scroll to position [0, 0]
click at [391, 36] on input "text" at bounding box center [424, 29] width 260 height 35
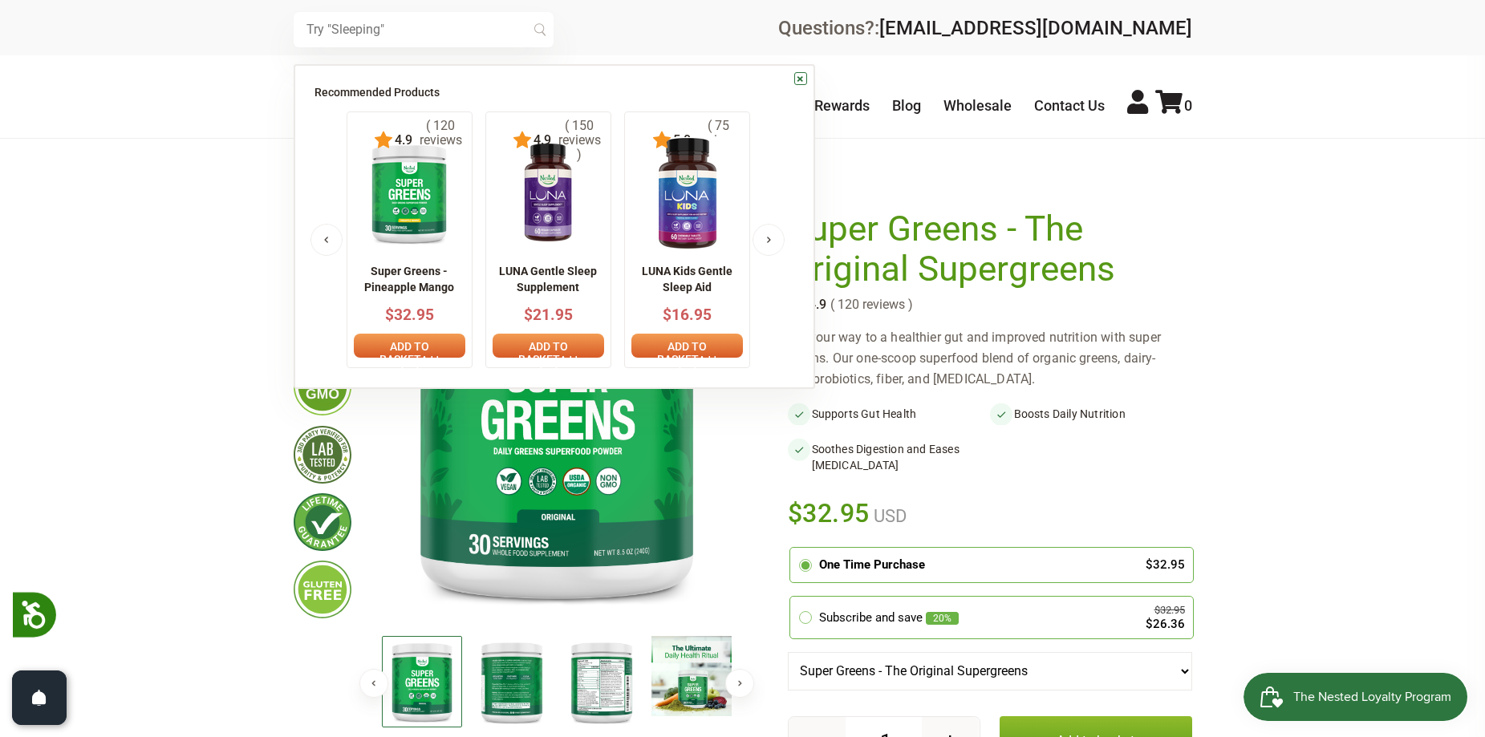
type input "ư"
type input "warning"
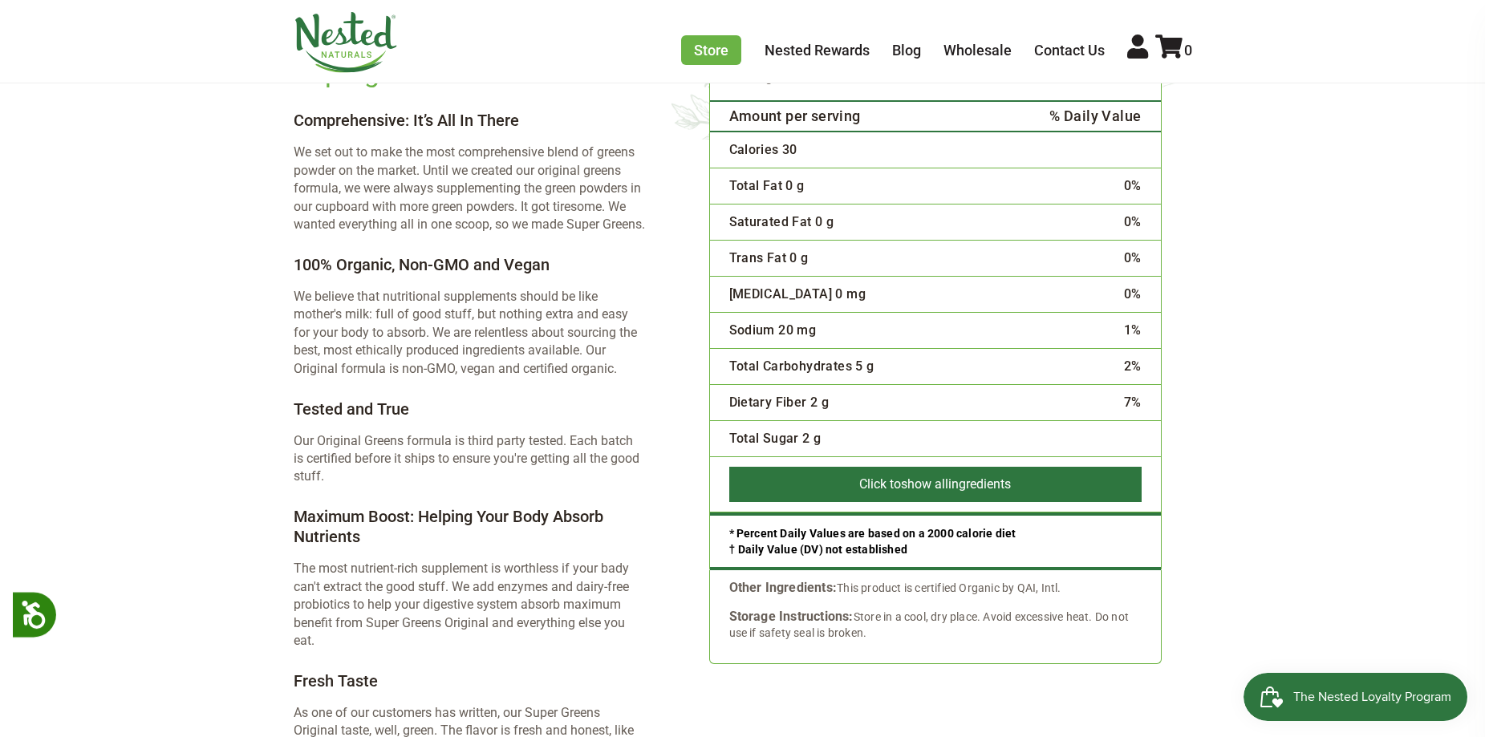
scroll to position [2567, 0]
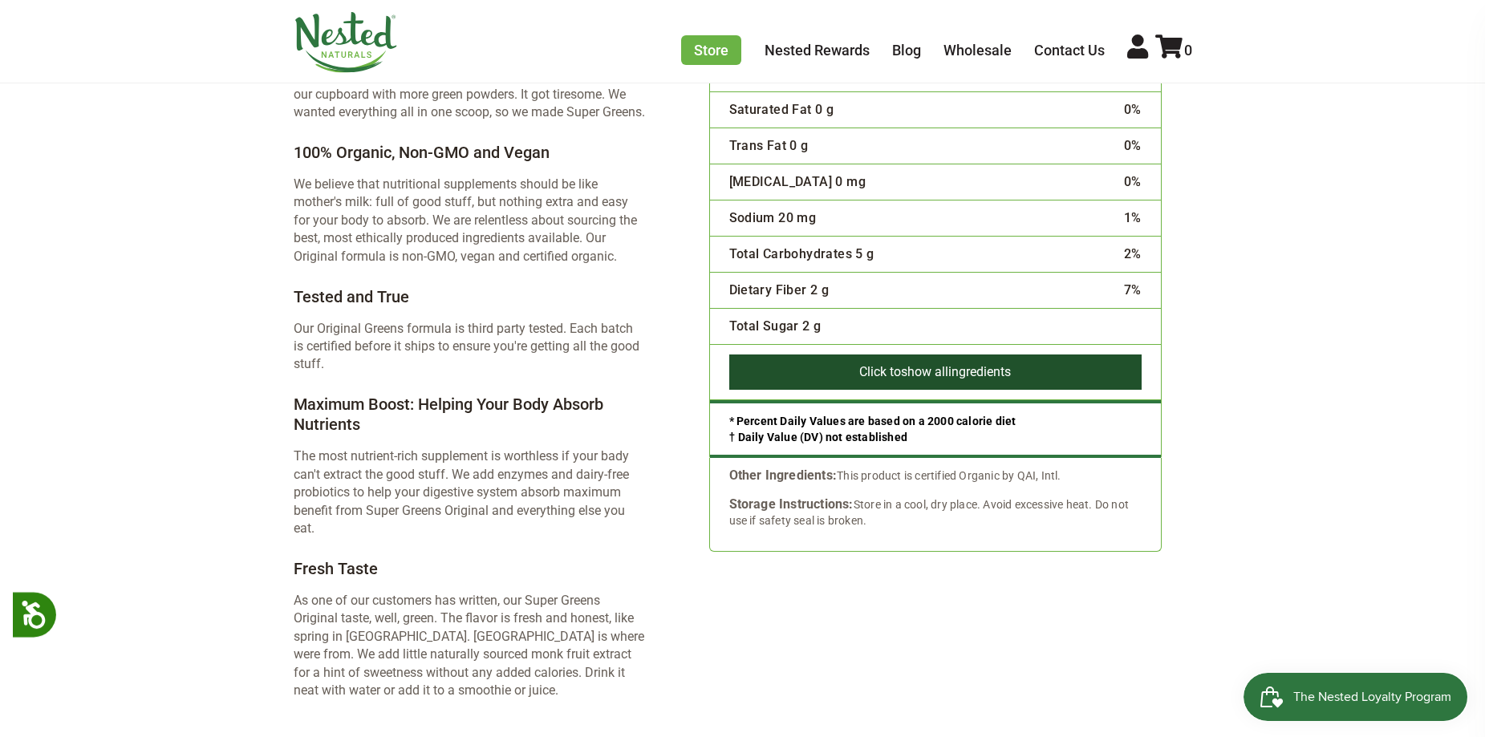
click at [870, 355] on button "Click to show all ingredients" at bounding box center [935, 372] width 412 height 35
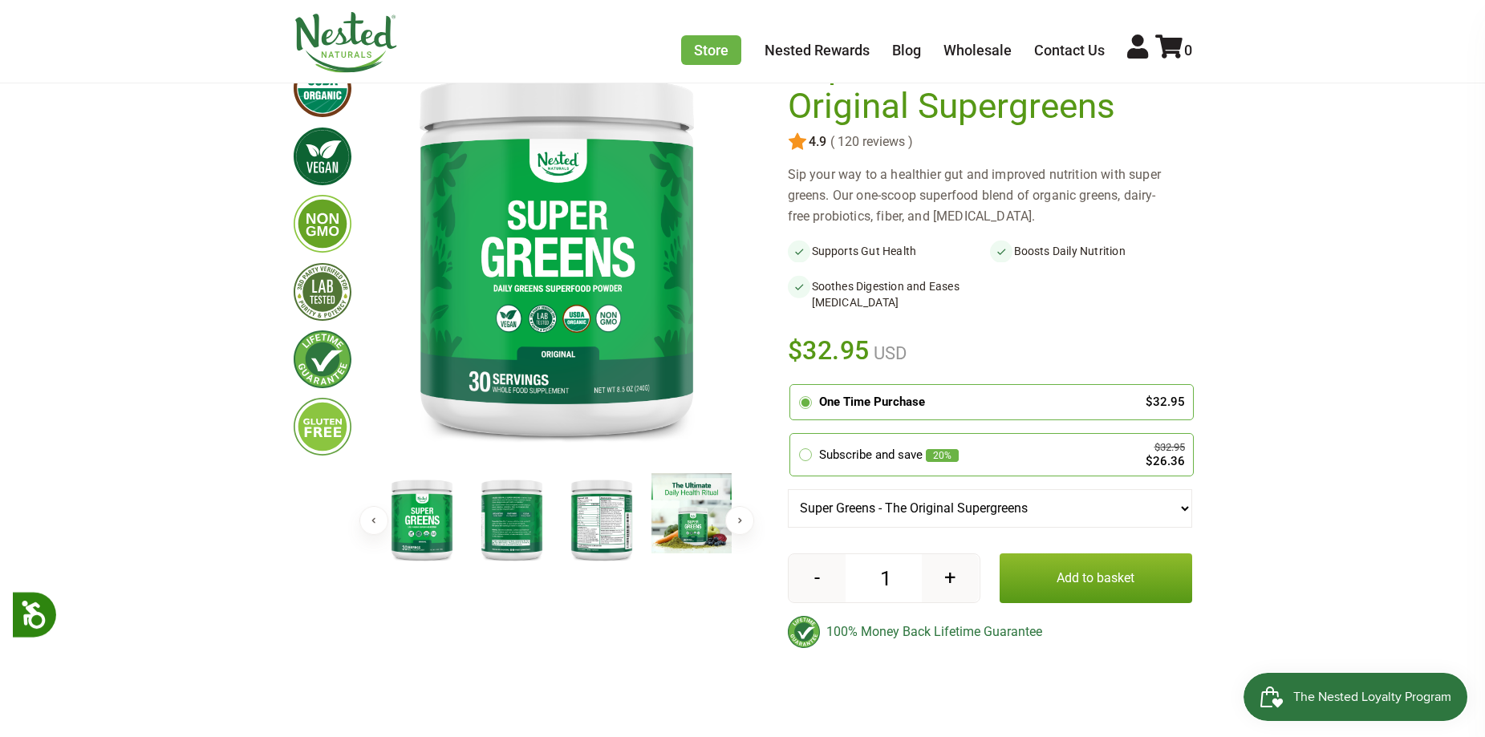
scroll to position [0, 0]
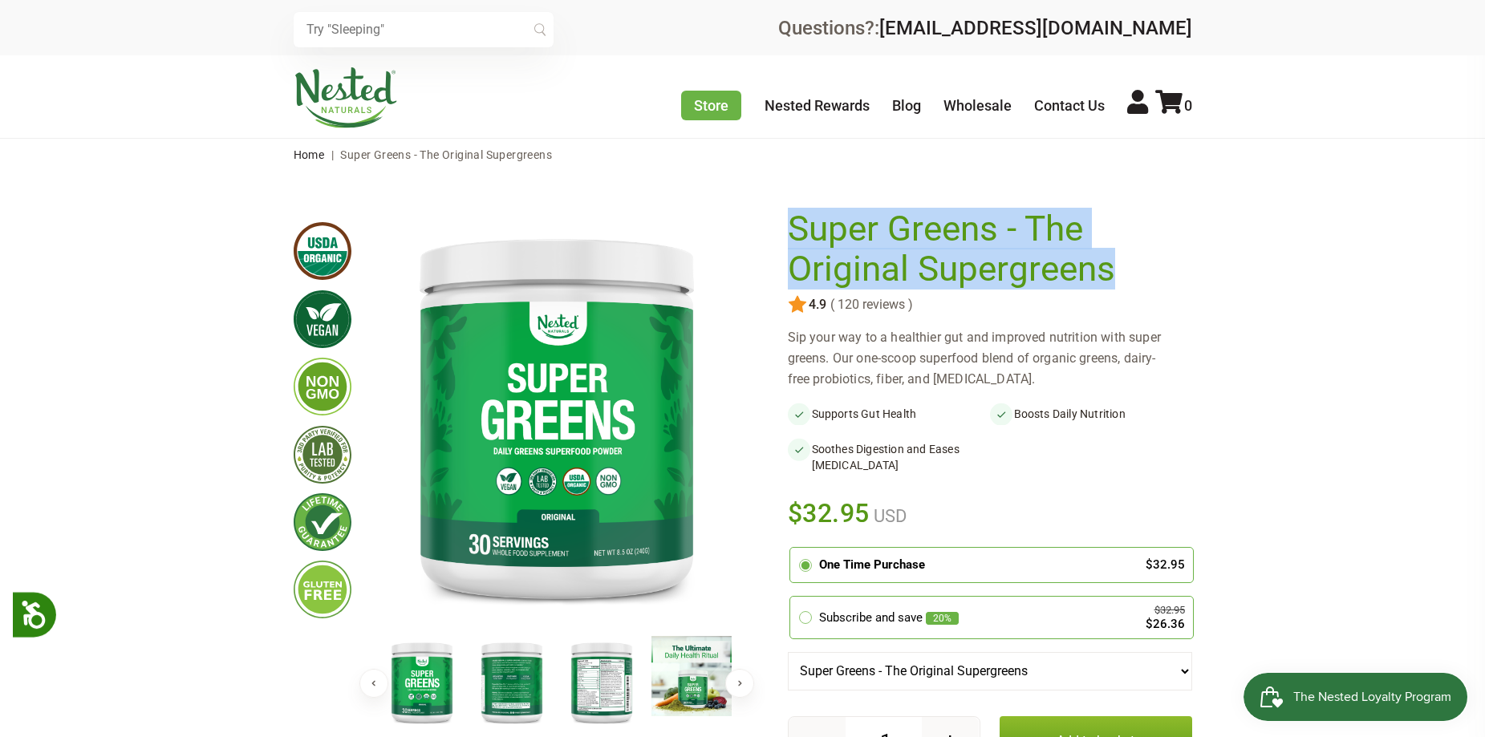
drag, startPoint x: 788, startPoint y: 225, endPoint x: 1143, endPoint y: 281, distance: 359.8
click at [1143, 281] on h1 "Super Greens - The Original Supergreens" at bounding box center [986, 248] width 396 height 79
copy h1 "Super Greens - The Original Supergreens"
drag, startPoint x: 837, startPoint y: 302, endPoint x: 872, endPoint y: 306, distance: 34.7
click at [872, 306] on span "( 120 reviews )" at bounding box center [869, 305] width 87 height 14
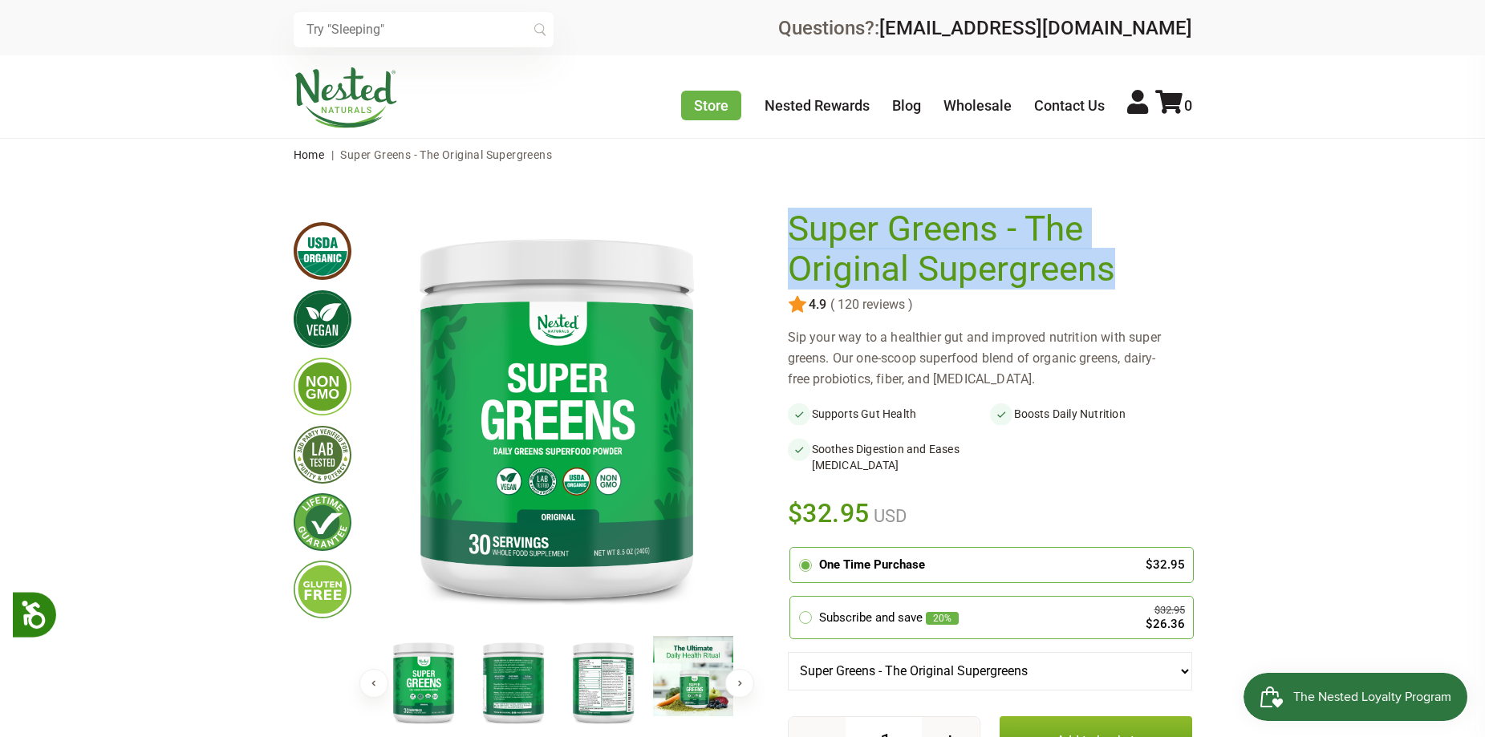
click at [627, 675] on img at bounding box center [603, 682] width 80 height 92
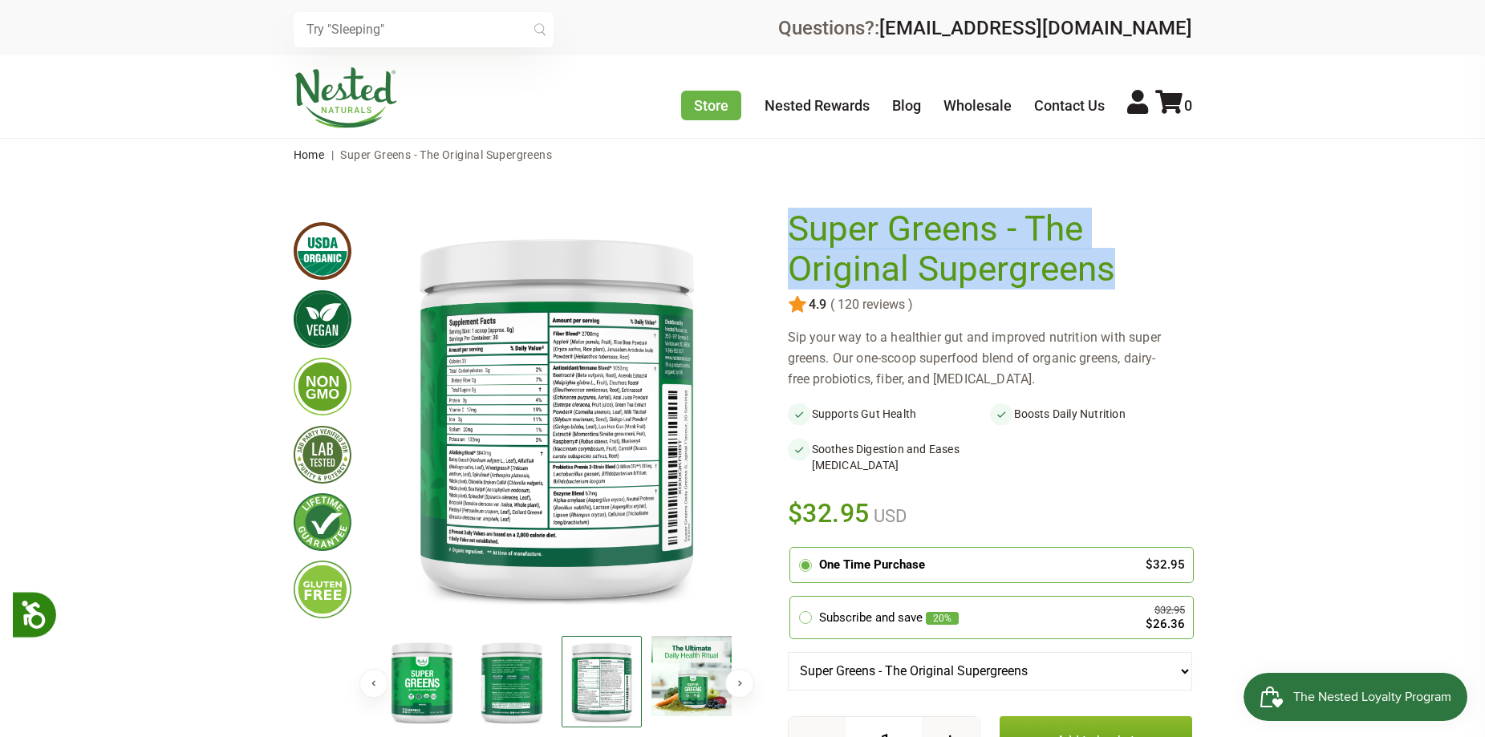
click at [511, 339] on img at bounding box center [556, 415] width 359 height 413
click at [440, 334] on img at bounding box center [556, 415] width 359 height 413
click at [488, 351] on img at bounding box center [556, 415] width 359 height 413
click at [513, 335] on img at bounding box center [556, 415] width 359 height 413
click at [427, 683] on img at bounding box center [422, 682] width 80 height 92
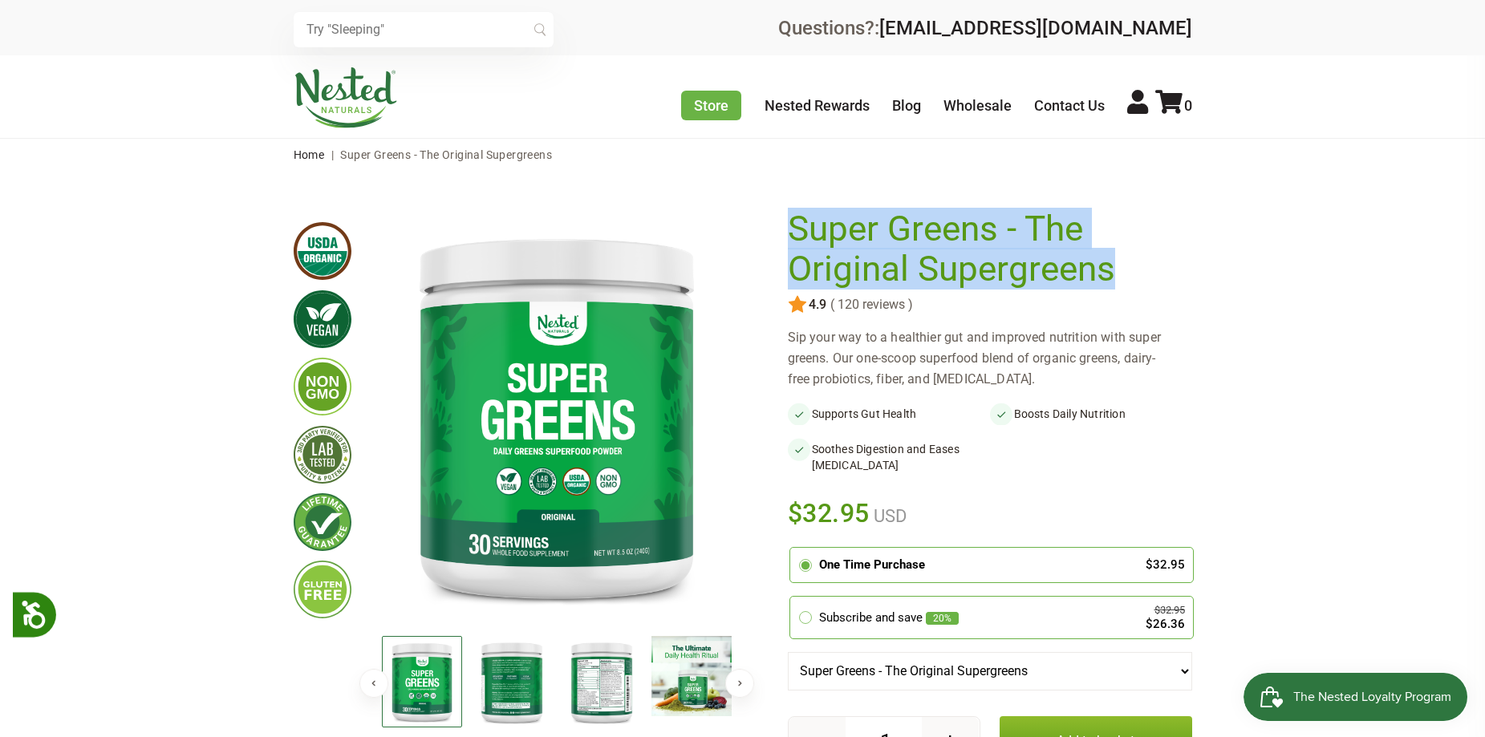
drag, startPoint x: 787, startPoint y: 222, endPoint x: 1125, endPoint y: 278, distance: 343.0
click at [1125, 278] on h1 "Super Greens - The Original Supergreens" at bounding box center [986, 248] width 396 height 79
copy h1 "Super Greens - The Original Supergreens"
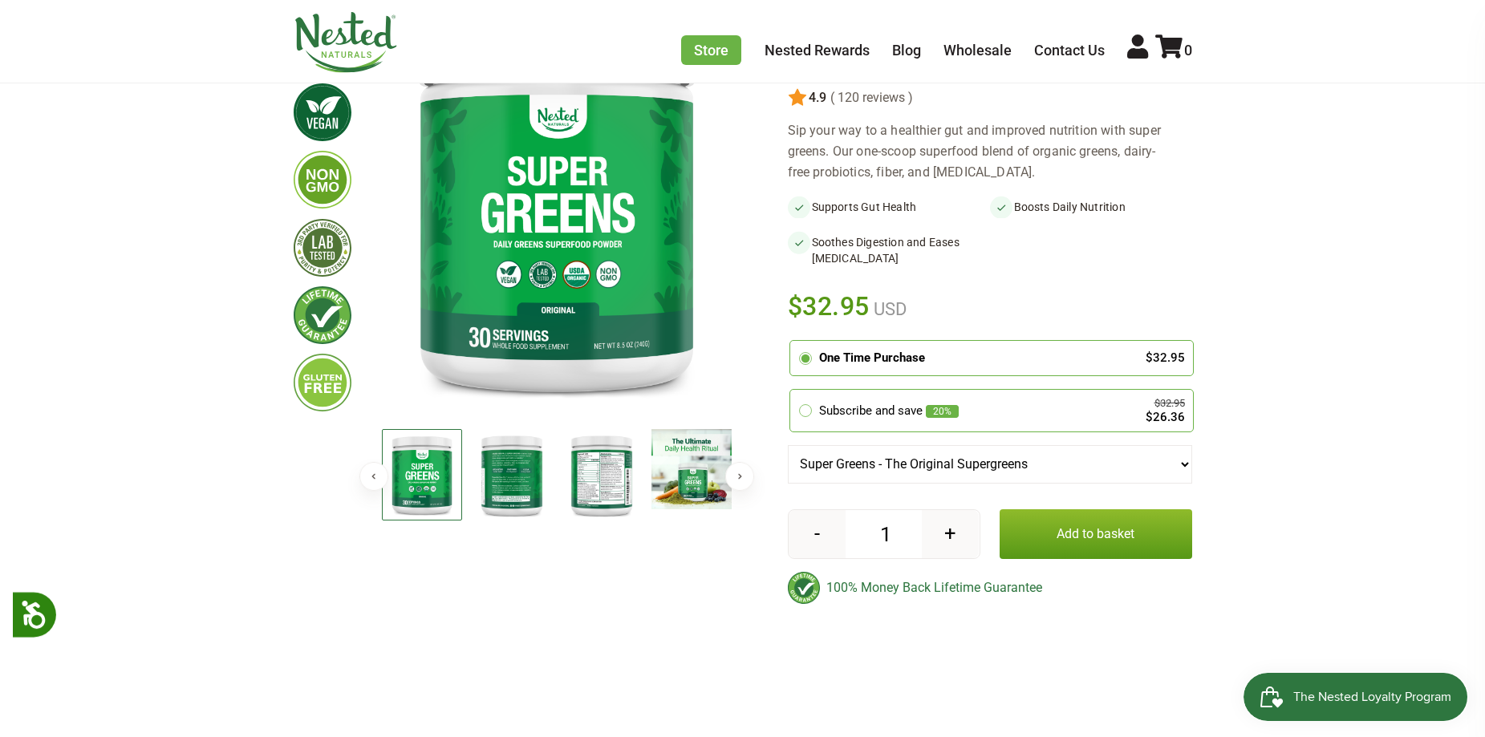
scroll to position [401, 0]
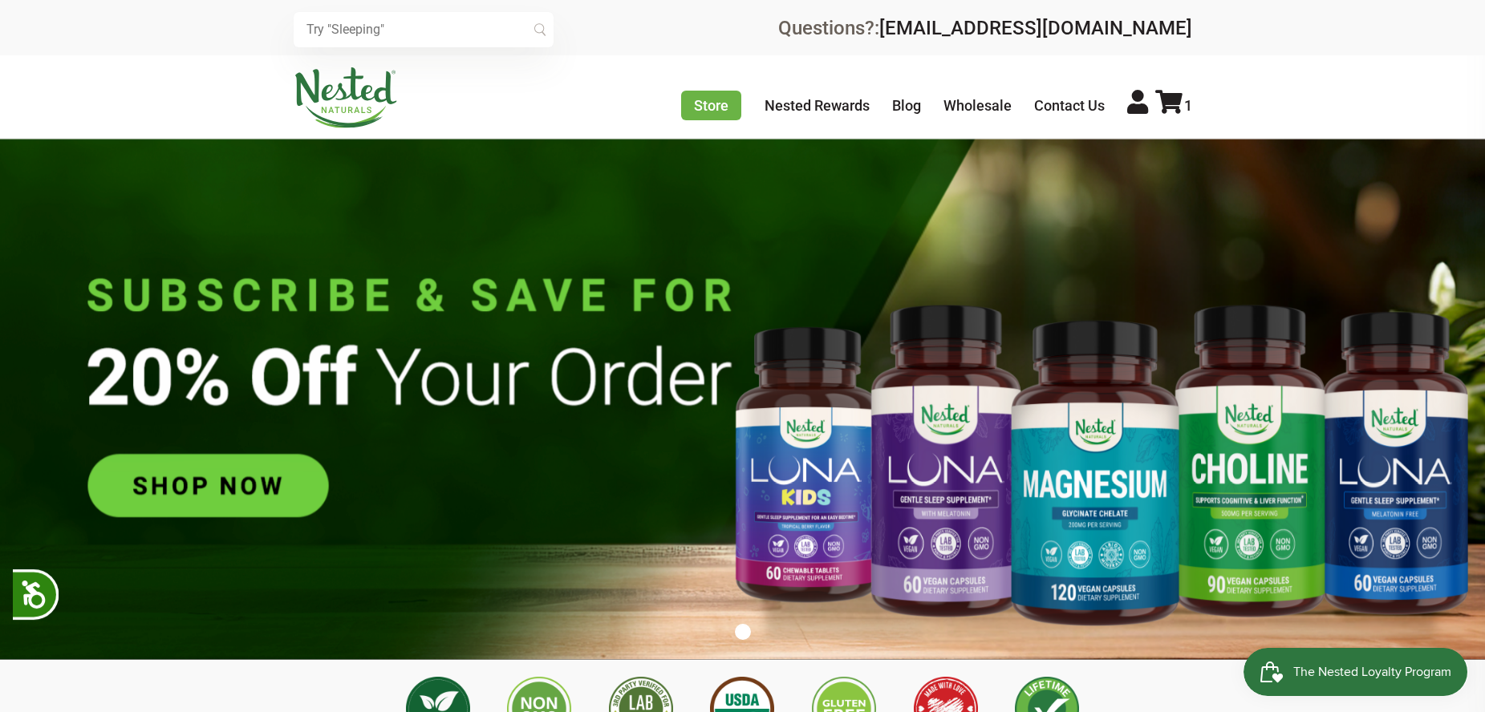
scroll to position [0, 2255]
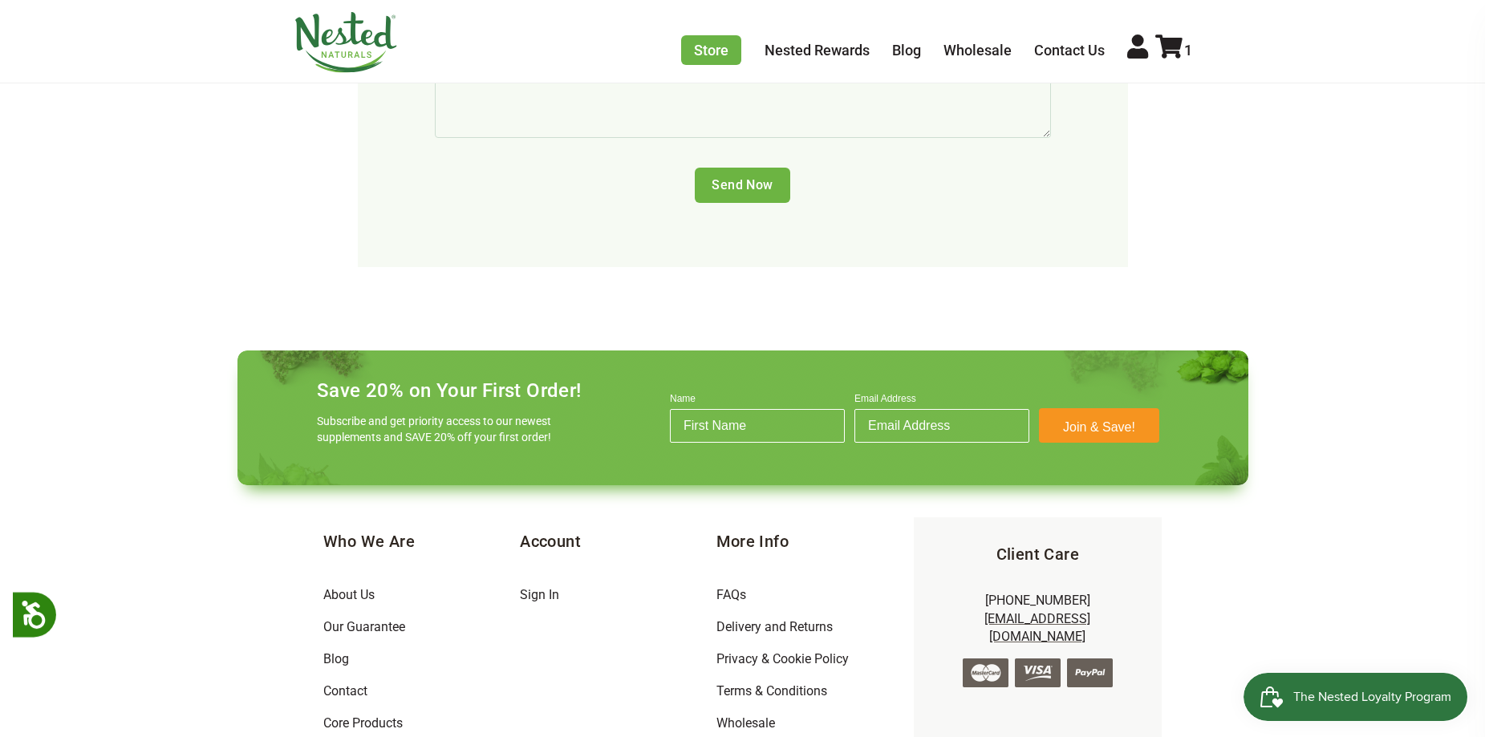
scroll to position [1036, 0]
